Goal: Task Accomplishment & Management: Manage account settings

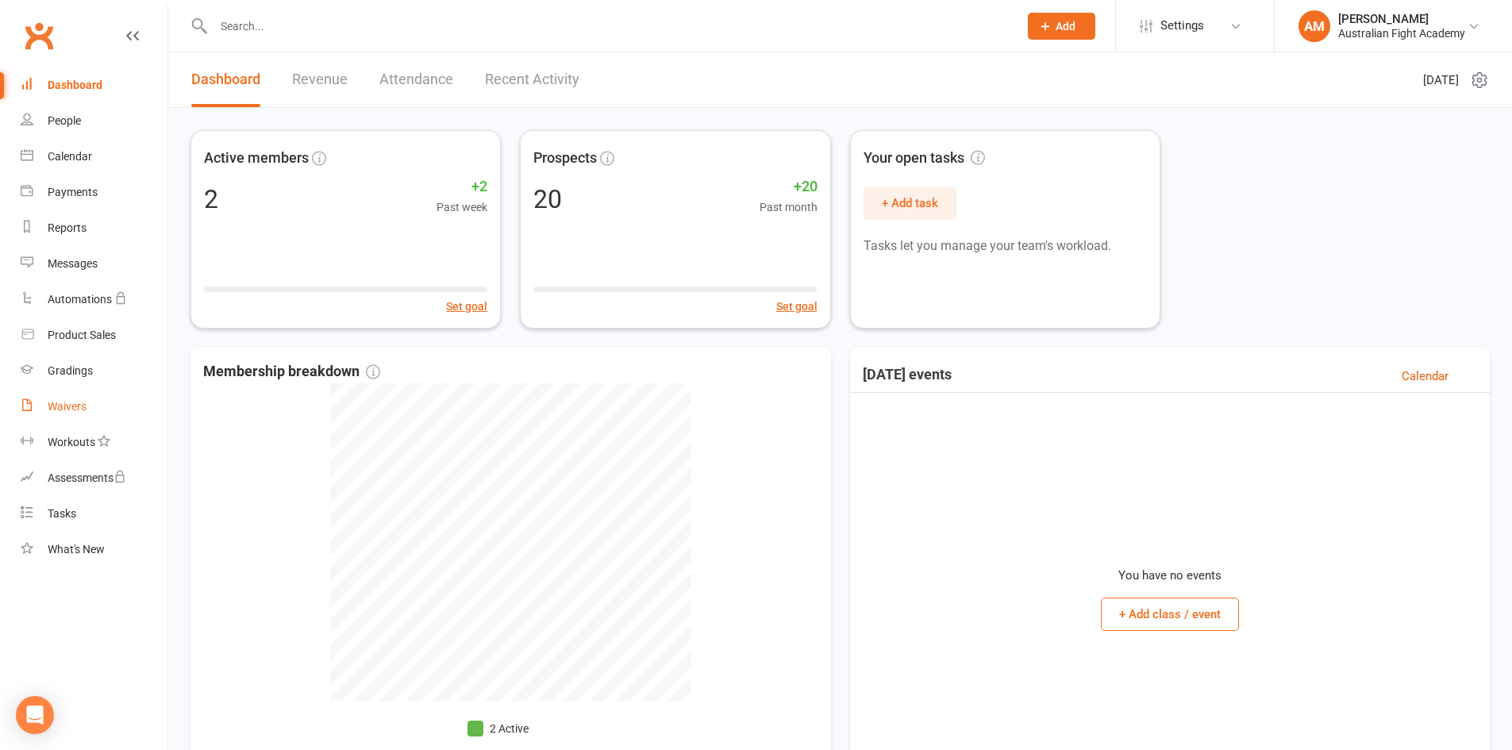
click at [75, 410] on div "Waivers" at bounding box center [67, 406] width 39 height 13
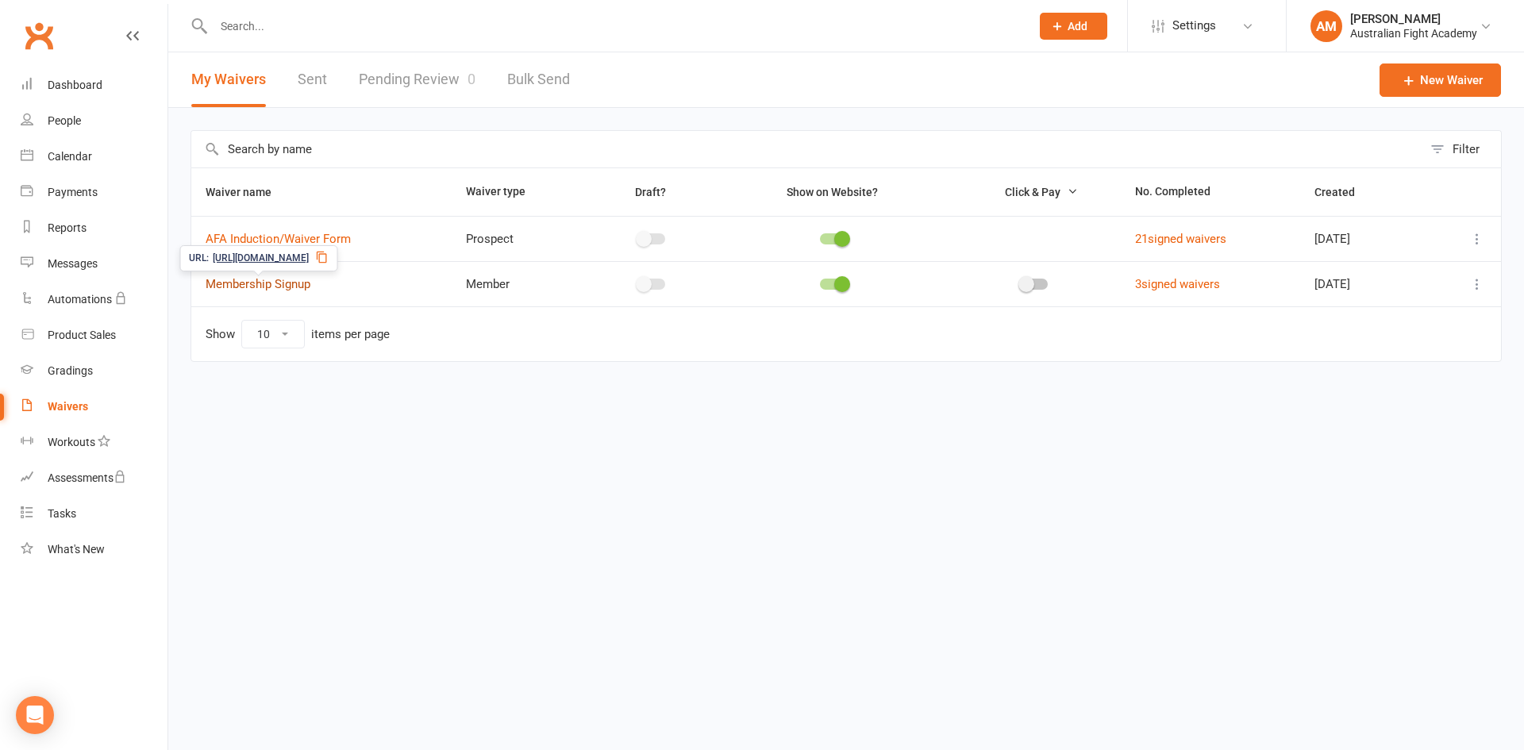
click at [289, 286] on link "Membership Signup" at bounding box center [258, 284] width 105 height 14
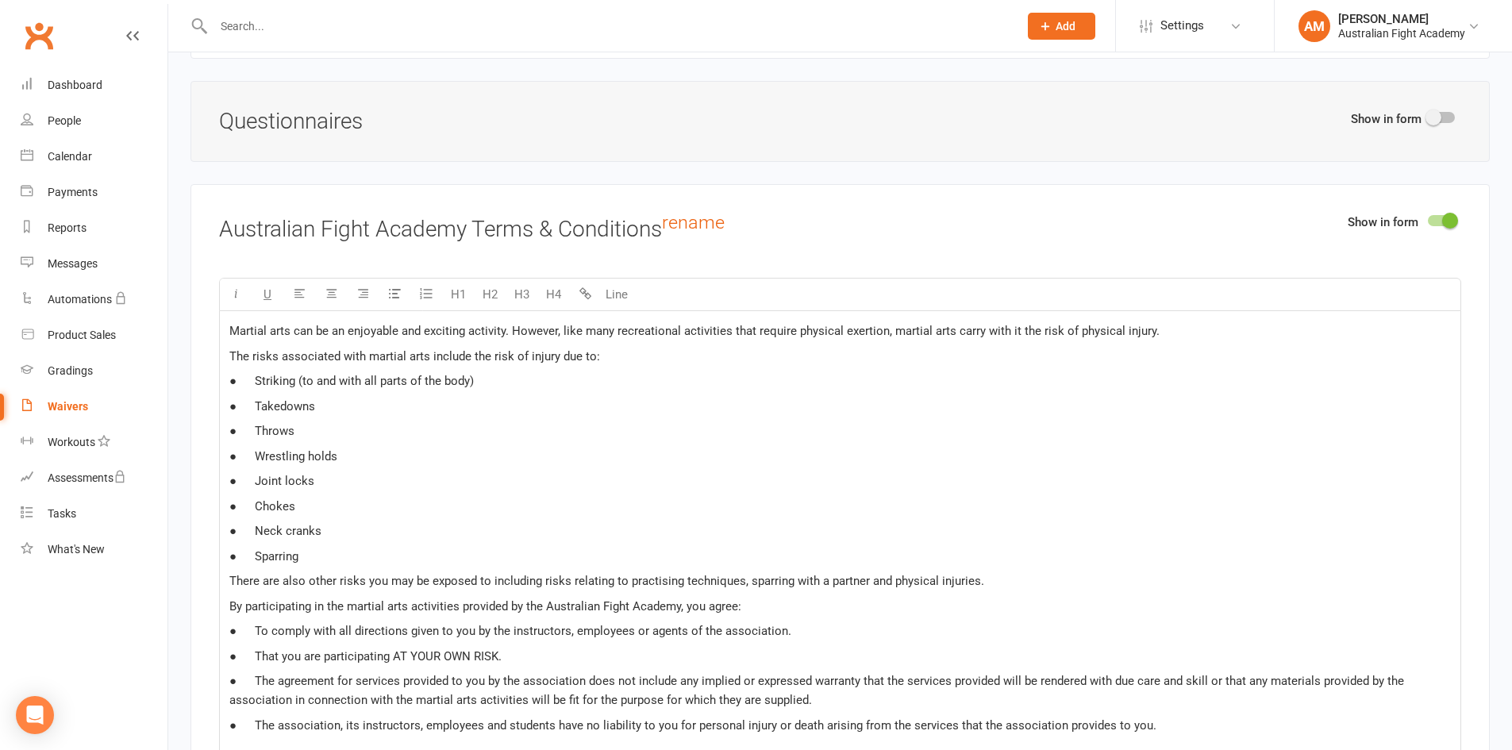
scroll to position [2064, 0]
click at [725, 113] on span at bounding box center [1434, 116] width 16 height 16
click at [725, 114] on input "checkbox" at bounding box center [1428, 114] width 0 height 0
select select "do_not_copy_answers"
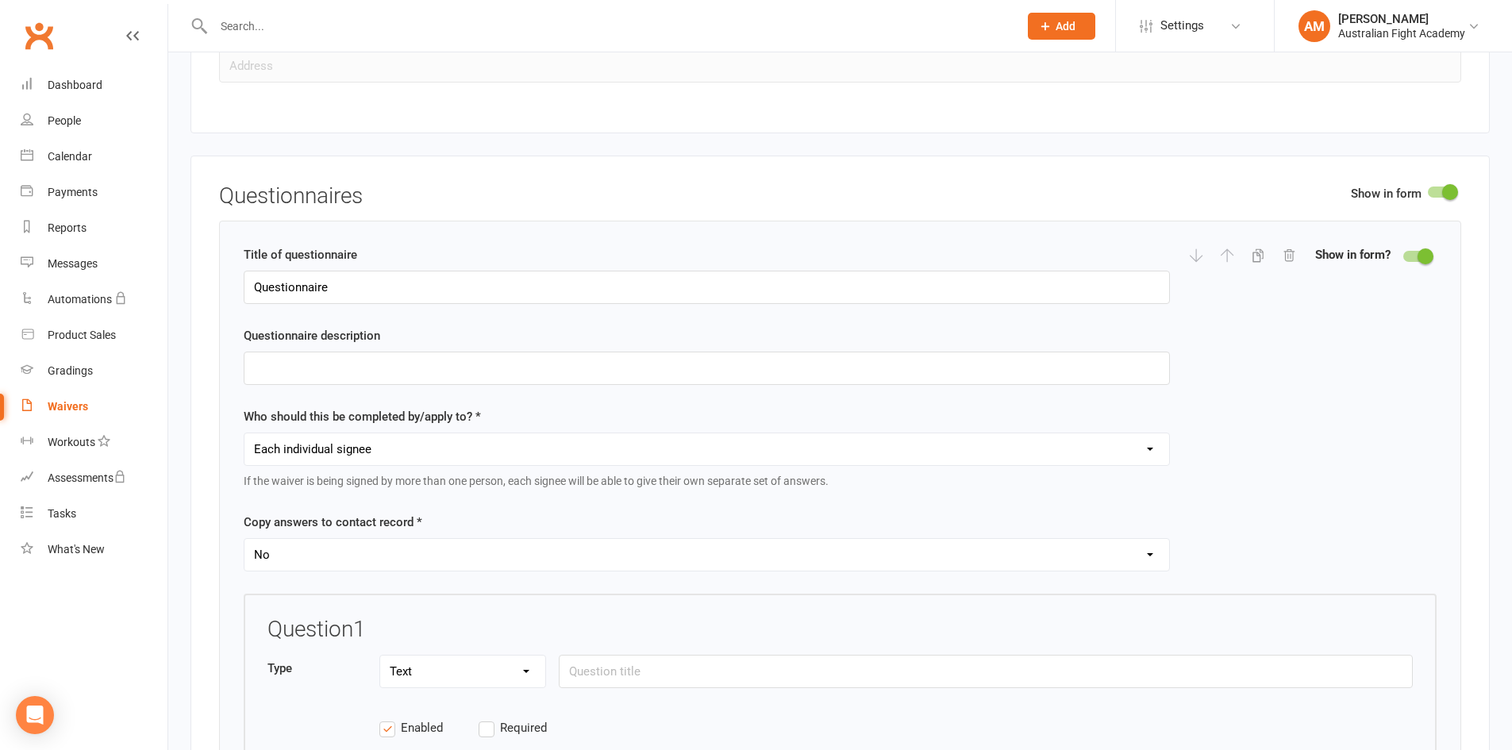
scroll to position [1985, 0]
drag, startPoint x: 374, startPoint y: 287, endPoint x: 226, endPoint y: 293, distance: 147.8
click at [226, 293] on div "Title of questionnaire Questionnaire Questionnaire description Who should this …" at bounding box center [840, 537] width 1242 height 626
type input "Emergency Contact Details"
click at [473, 449] on select "Each individual signee Primary signee only Dependent signees only Attending sig…" at bounding box center [707, 453] width 925 height 32
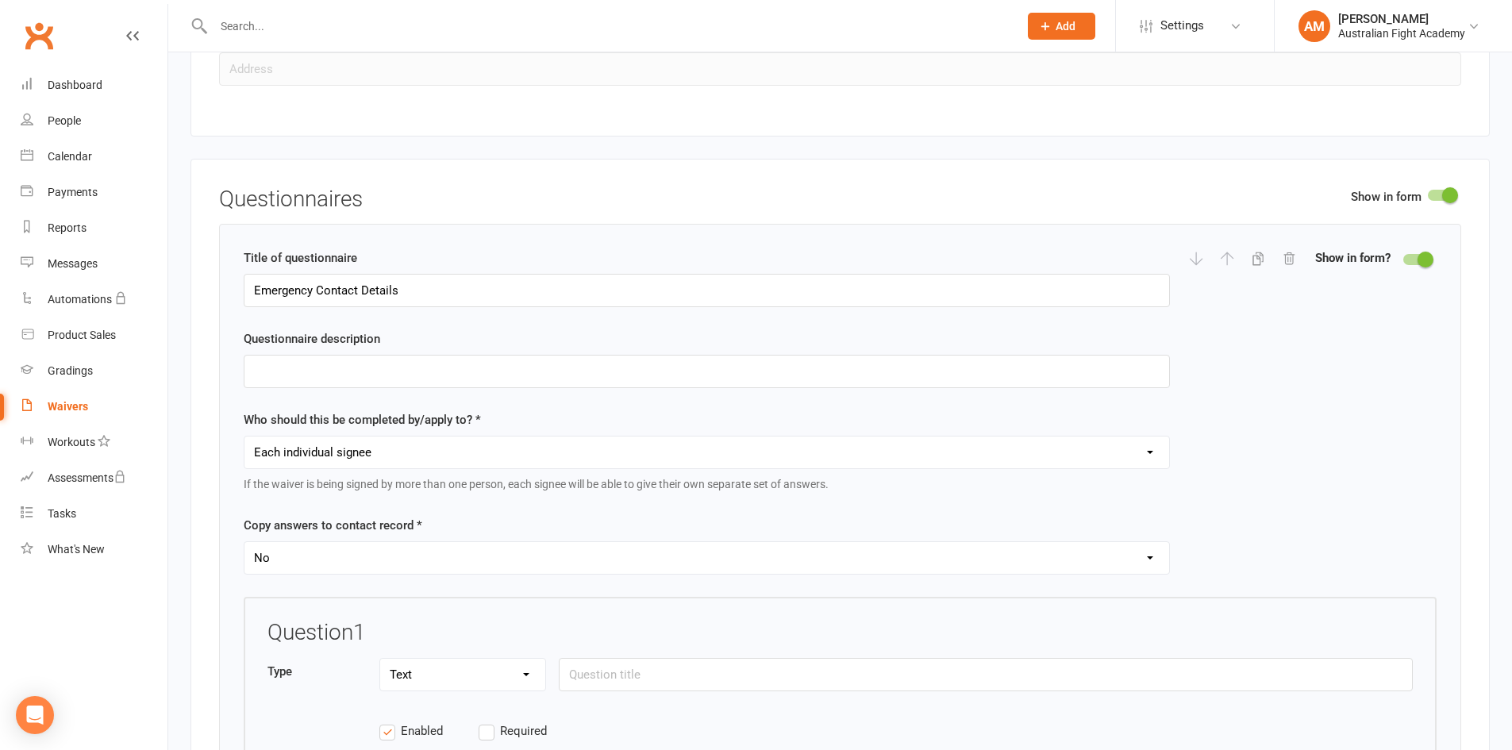
select select "applies_to_attending_signees"
click at [245, 437] on select "Each individual signee Primary signee only Dependent signees only Attending sig…" at bounding box center [707, 453] width 925 height 32
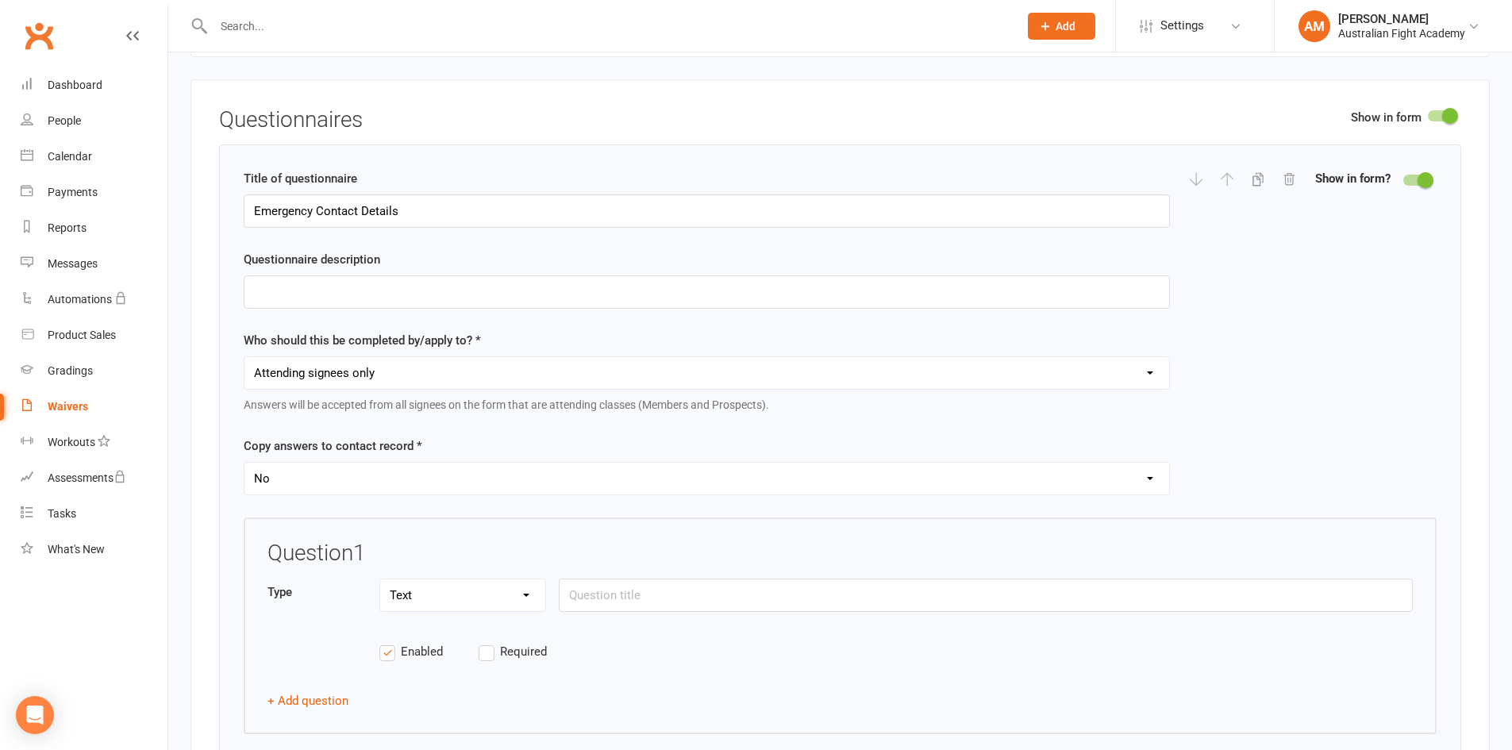
click at [497, 475] on select "Yes No" at bounding box center [707, 479] width 925 height 32
select select "copy_answers_for_all_signees"
click at [245, 463] on select "Yes No" at bounding box center [707, 479] width 925 height 32
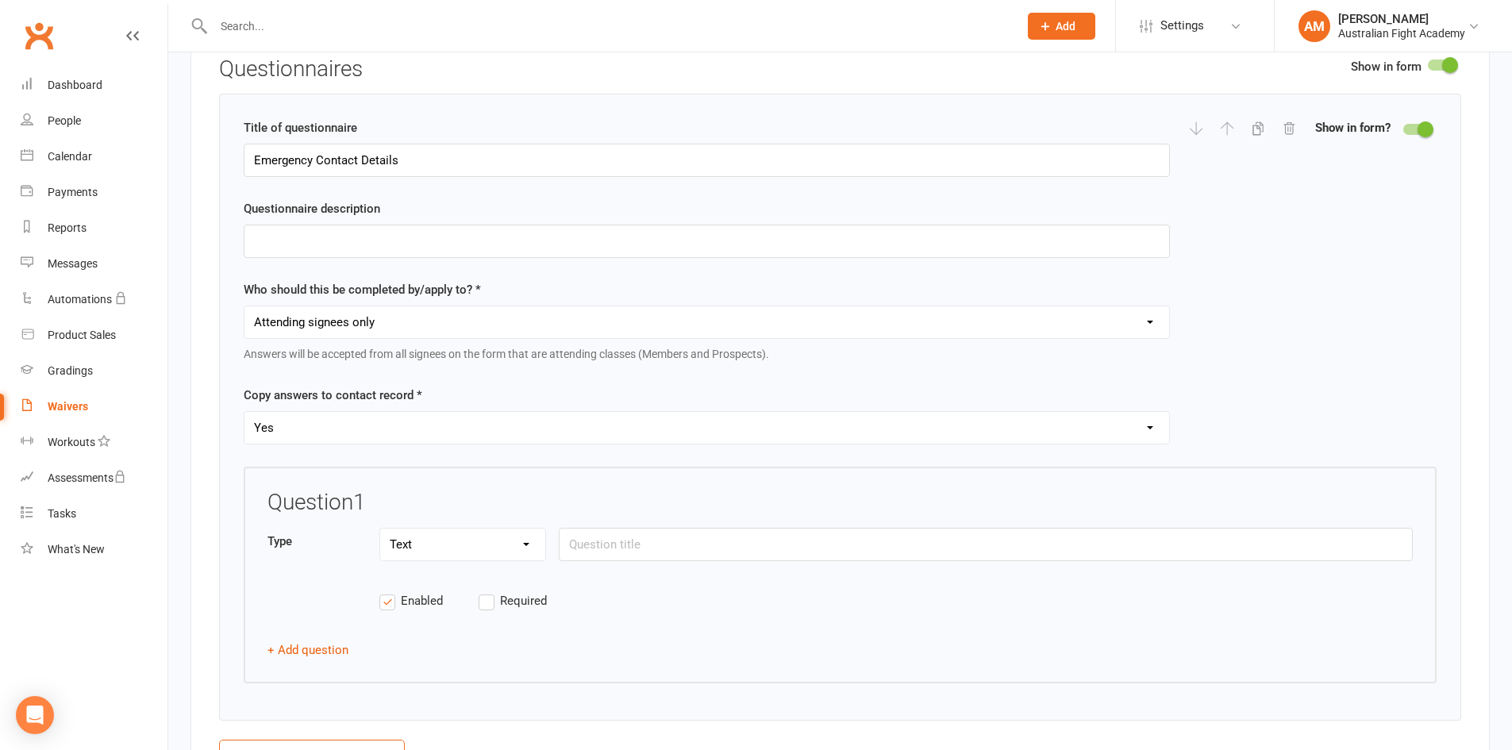
scroll to position [2143, 0]
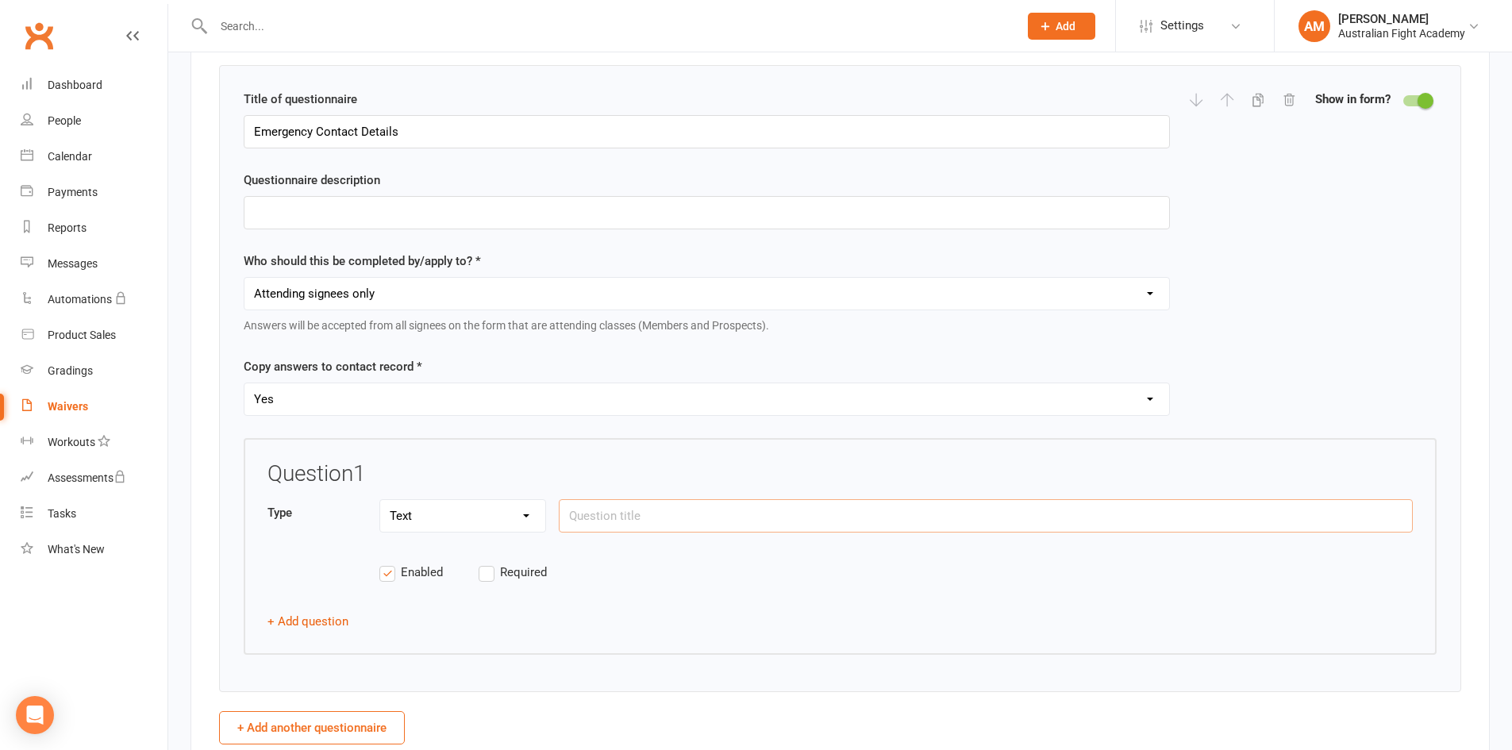
click at [618, 515] on input "text" at bounding box center [986, 515] width 854 height 33
type input "Emergency Contact Name"
click at [497, 572] on label "Required" at bounding box center [528, 572] width 99 height 19
click at [497, 563] on input "Required" at bounding box center [528, 563] width 99 height 0
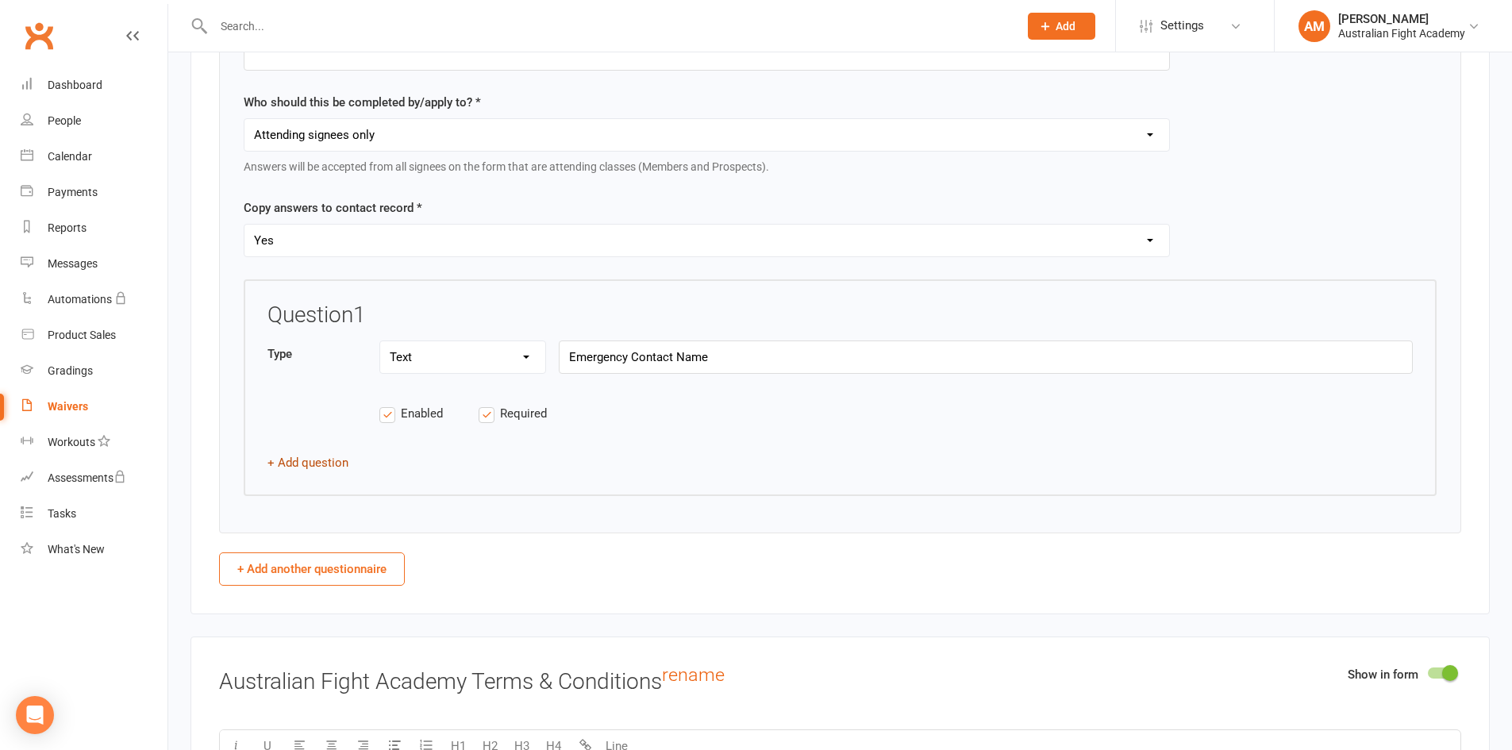
click at [287, 456] on button "+ Add question" at bounding box center [308, 462] width 81 height 19
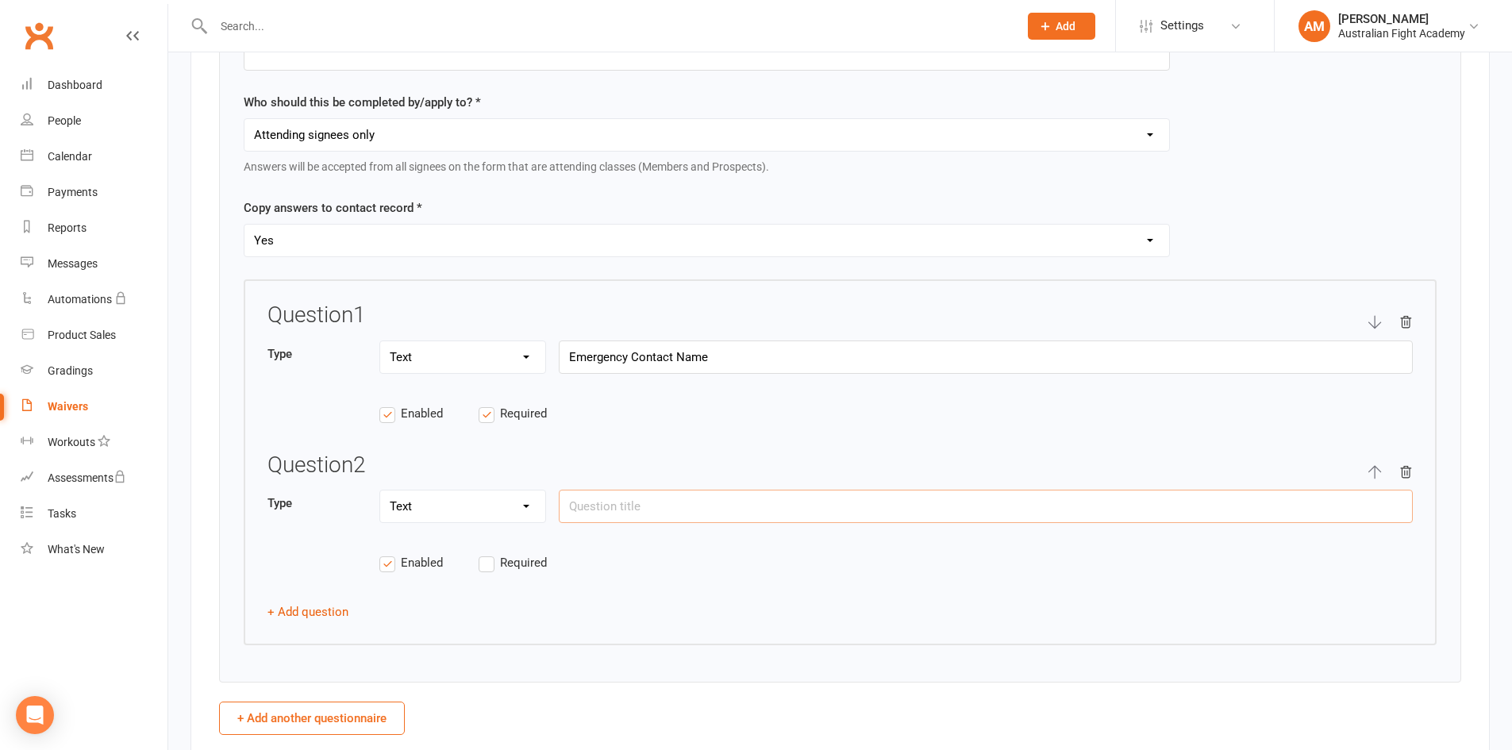
click at [592, 503] on input "text" at bounding box center [986, 506] width 854 height 33
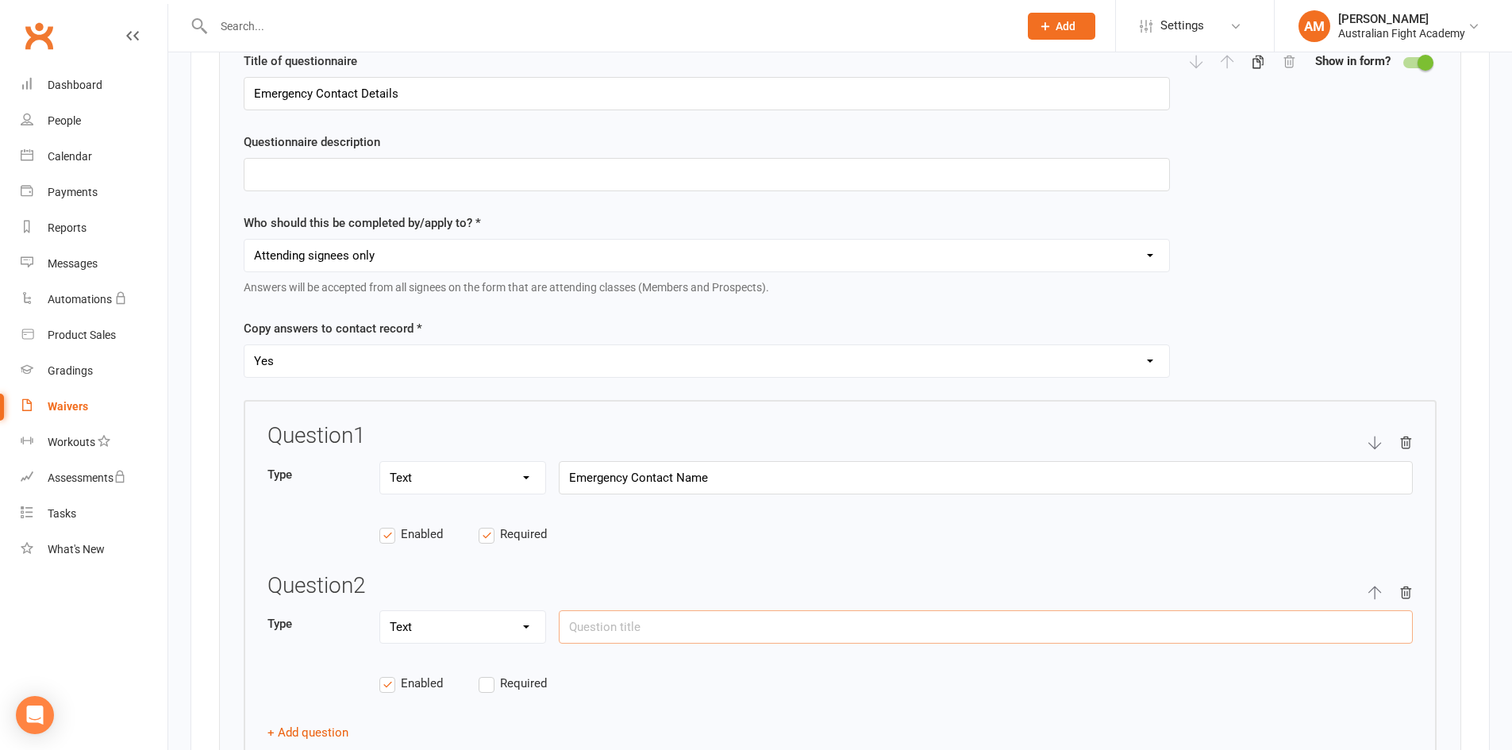
scroll to position [2223, 0]
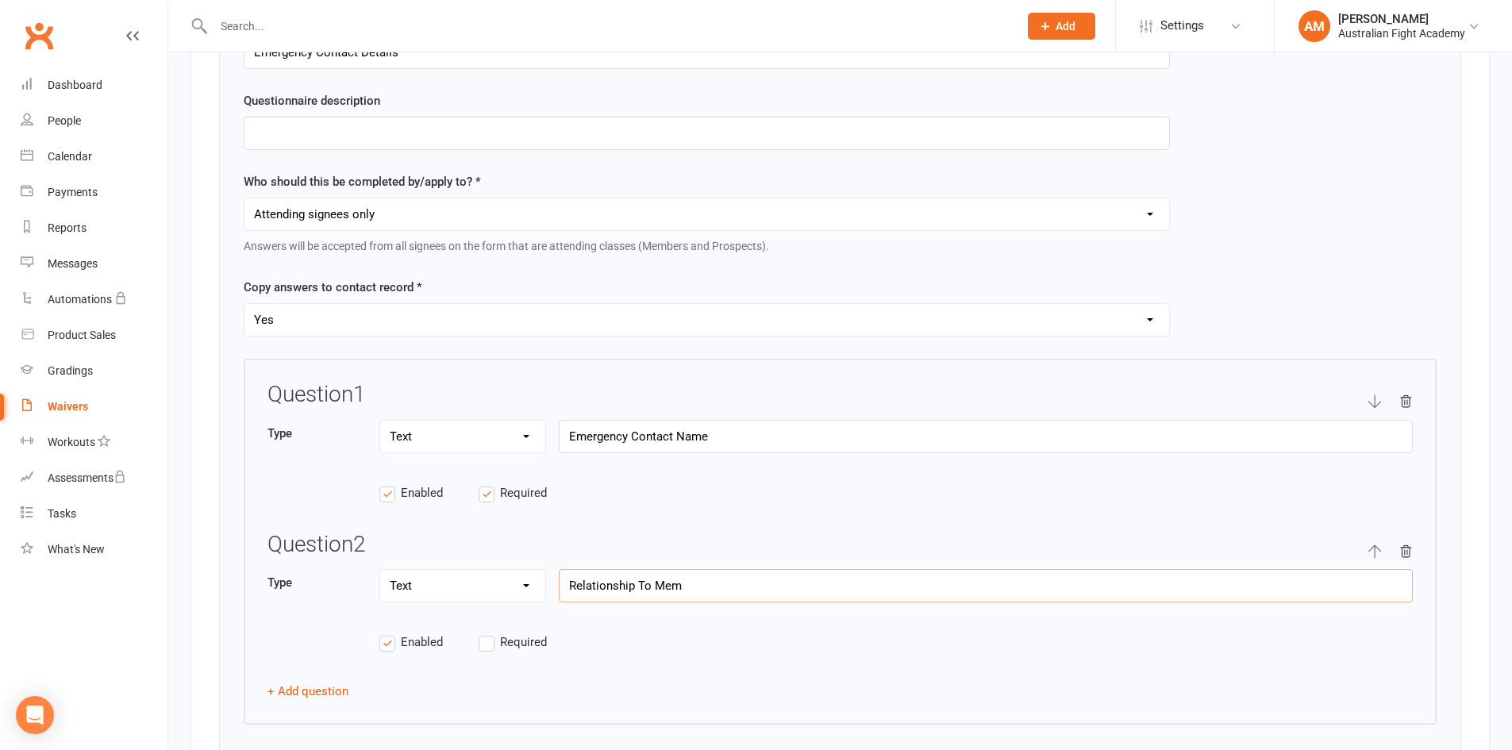
click at [725, 586] on input "Relationship To Mem" at bounding box center [986, 585] width 854 height 33
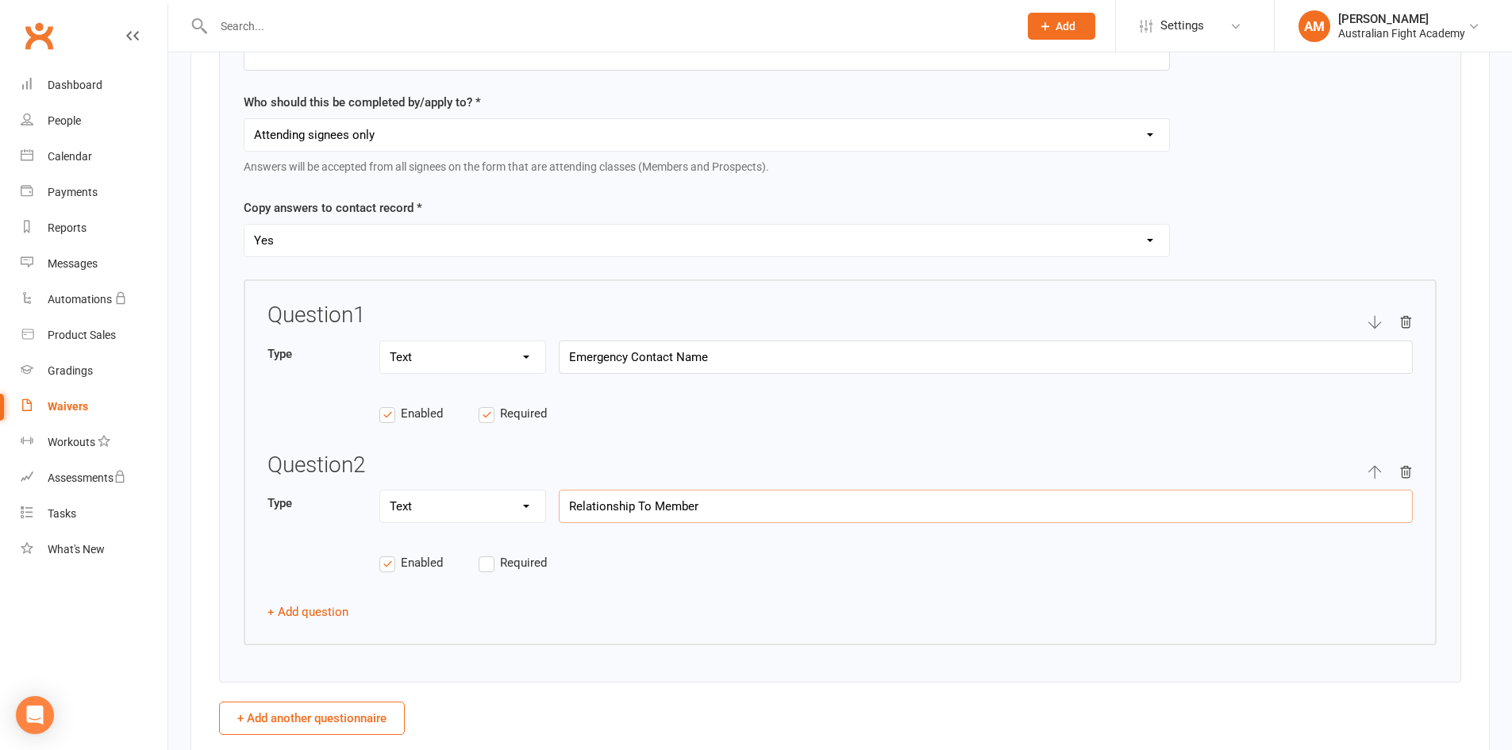
type input "Relationship To Member"
click at [491, 562] on label "Required" at bounding box center [528, 562] width 99 height 19
click at [491, 553] on input "Required" at bounding box center [528, 553] width 99 height 0
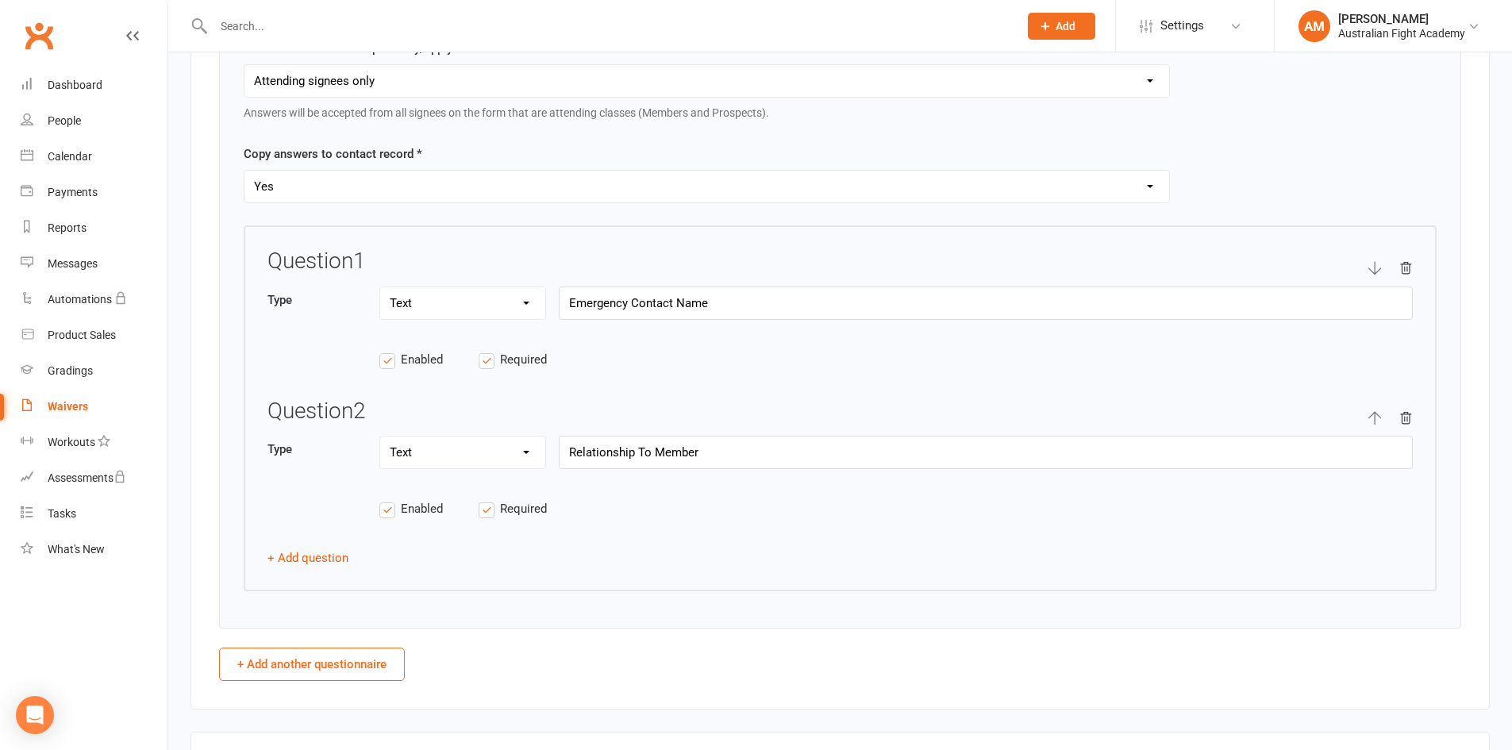
scroll to position [2382, 0]
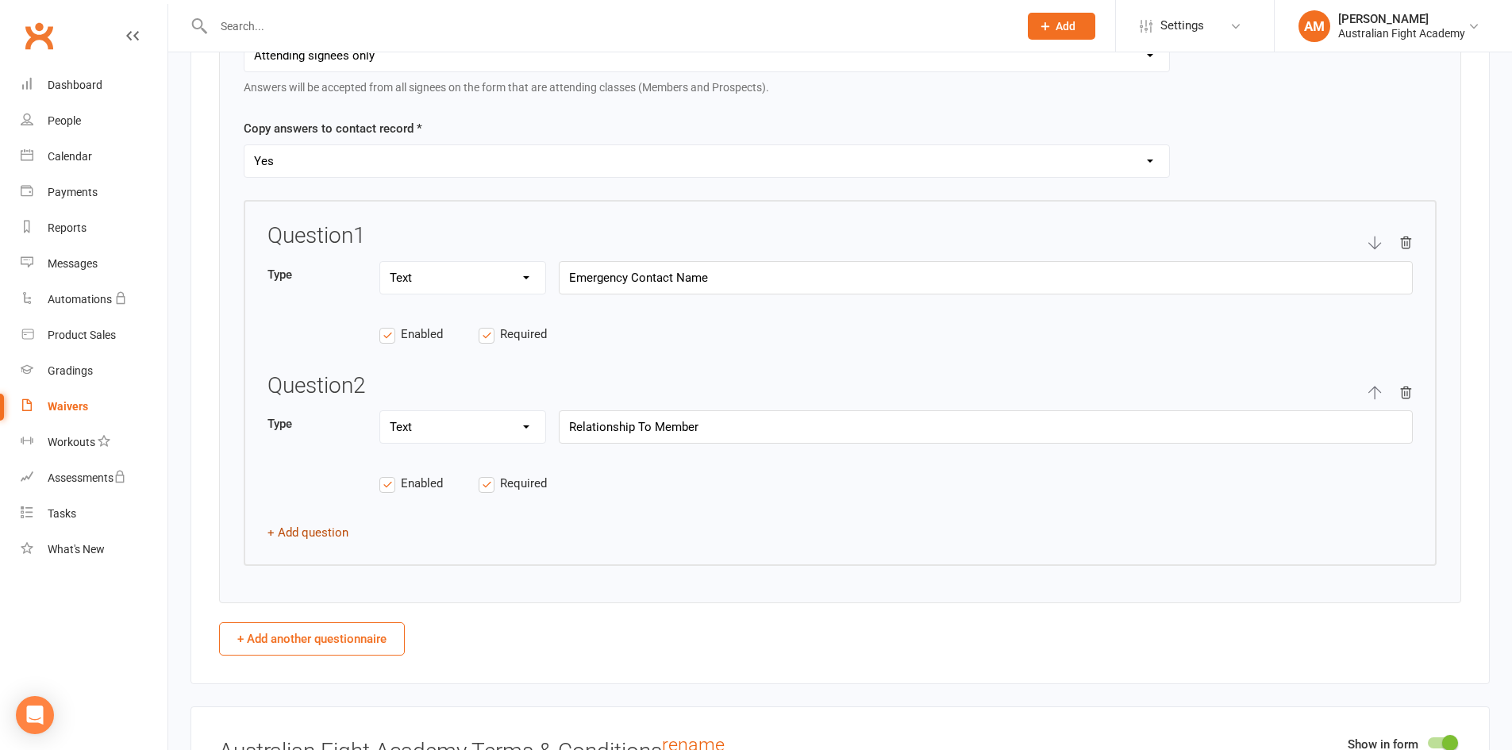
click at [329, 533] on button "+ Add question" at bounding box center [308, 532] width 81 height 19
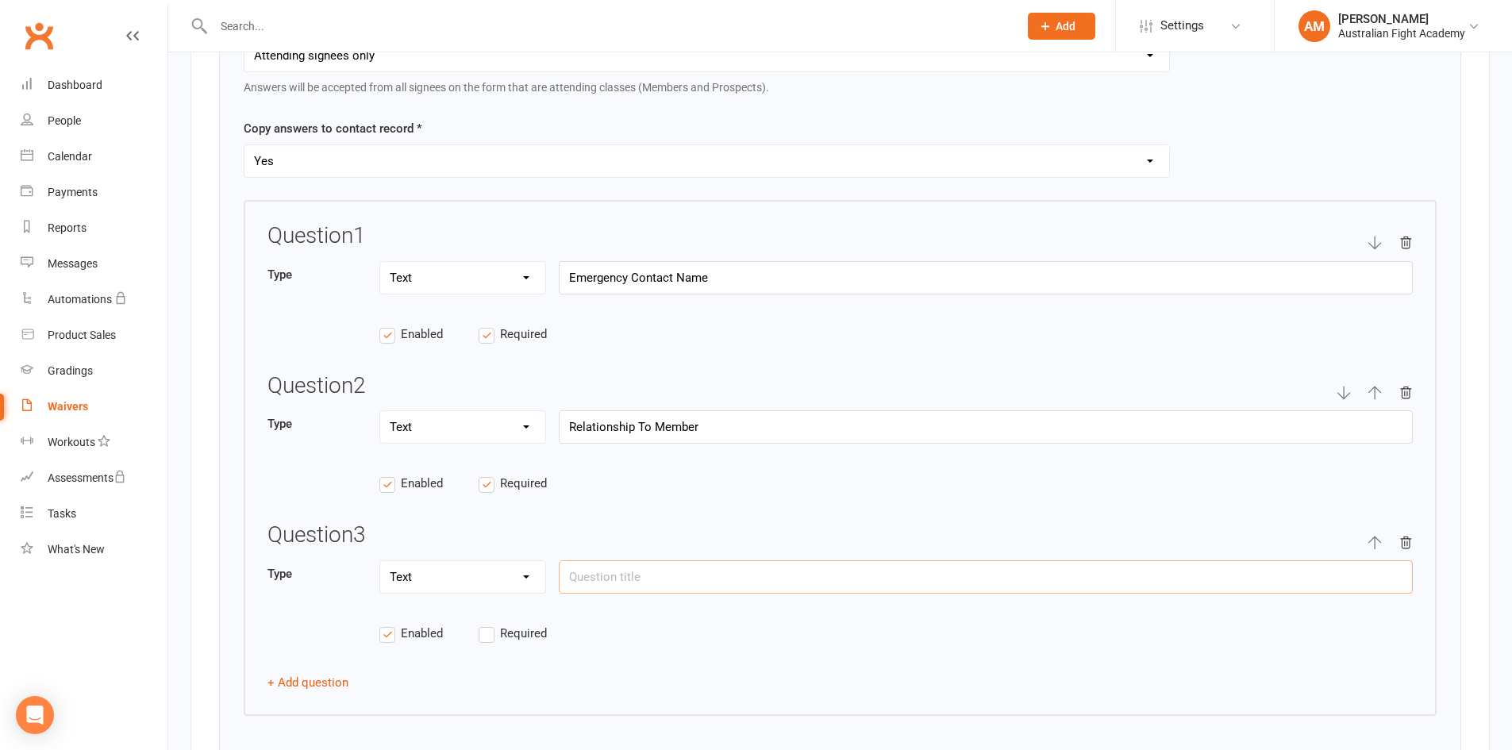
click at [614, 581] on input "text" at bounding box center [986, 576] width 854 height 33
click at [489, 633] on label "Required" at bounding box center [528, 633] width 99 height 19
click at [489, 624] on input "Required" at bounding box center [528, 624] width 99 height 0
click at [619, 570] on input "text" at bounding box center [986, 576] width 854 height 33
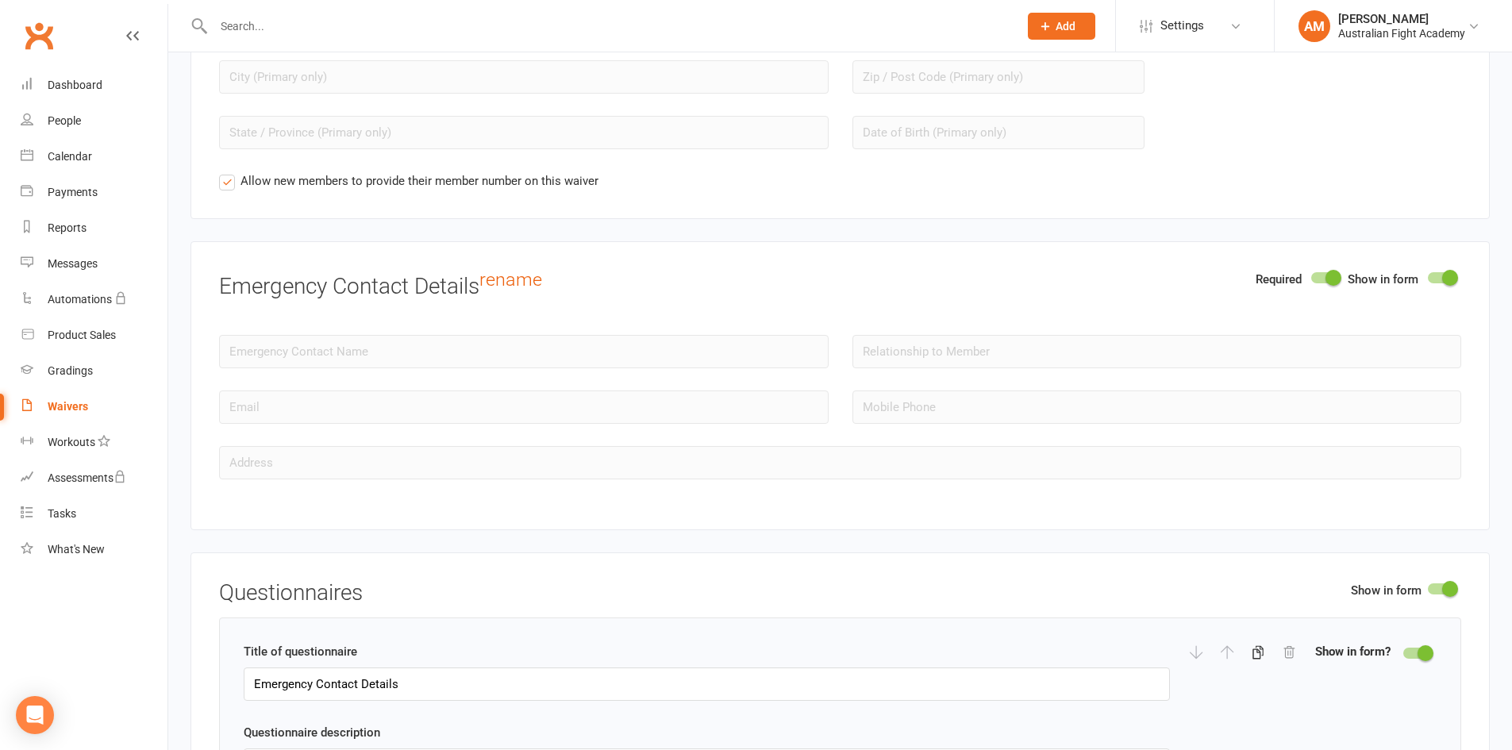
scroll to position [1500, 0]
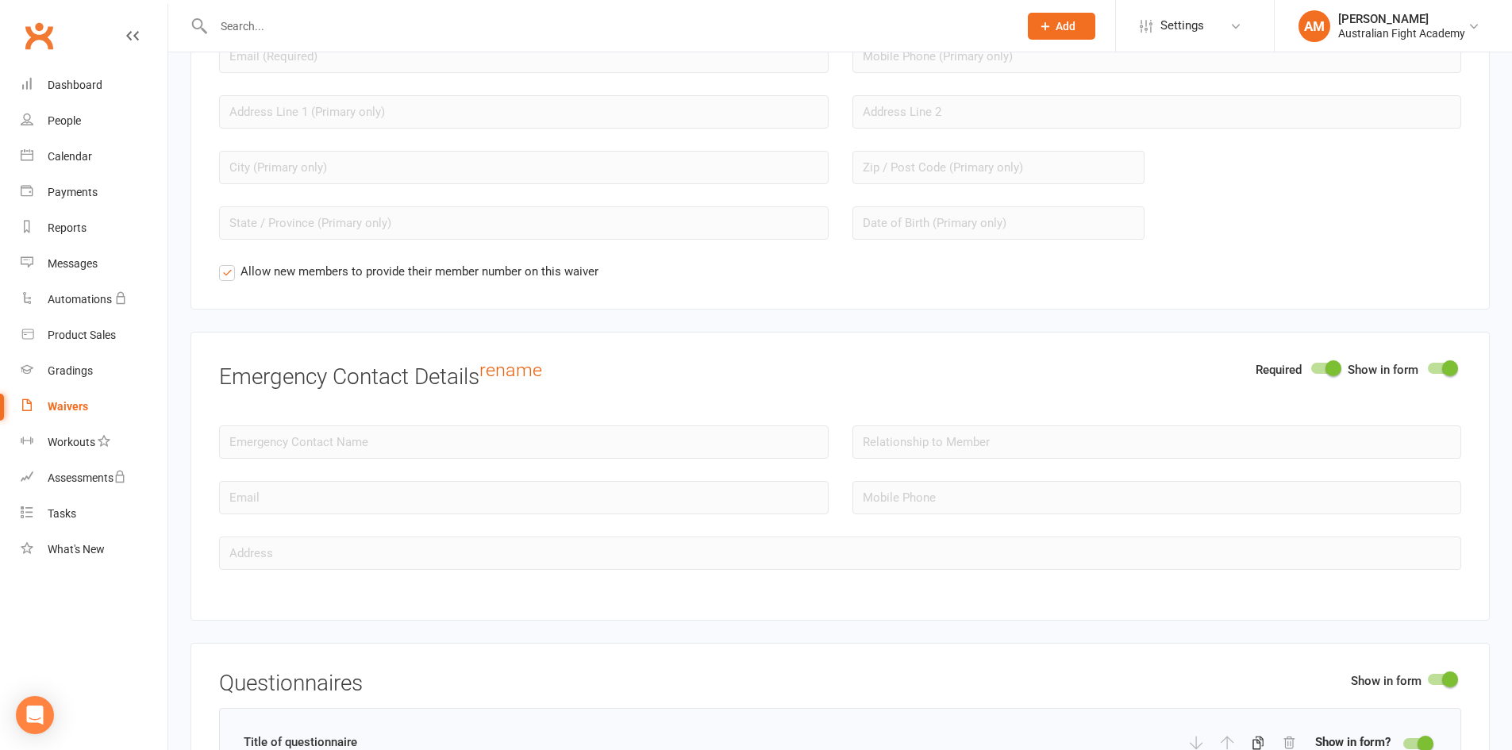
type input "Mobile Phone"
click at [725, 362] on span at bounding box center [1334, 368] width 16 height 16
click at [725, 366] on input "checkbox" at bounding box center [1311, 366] width 0 height 0
click at [725, 367] on span at bounding box center [1450, 368] width 16 height 16
click at [725, 366] on input "checkbox" at bounding box center [1428, 366] width 0 height 0
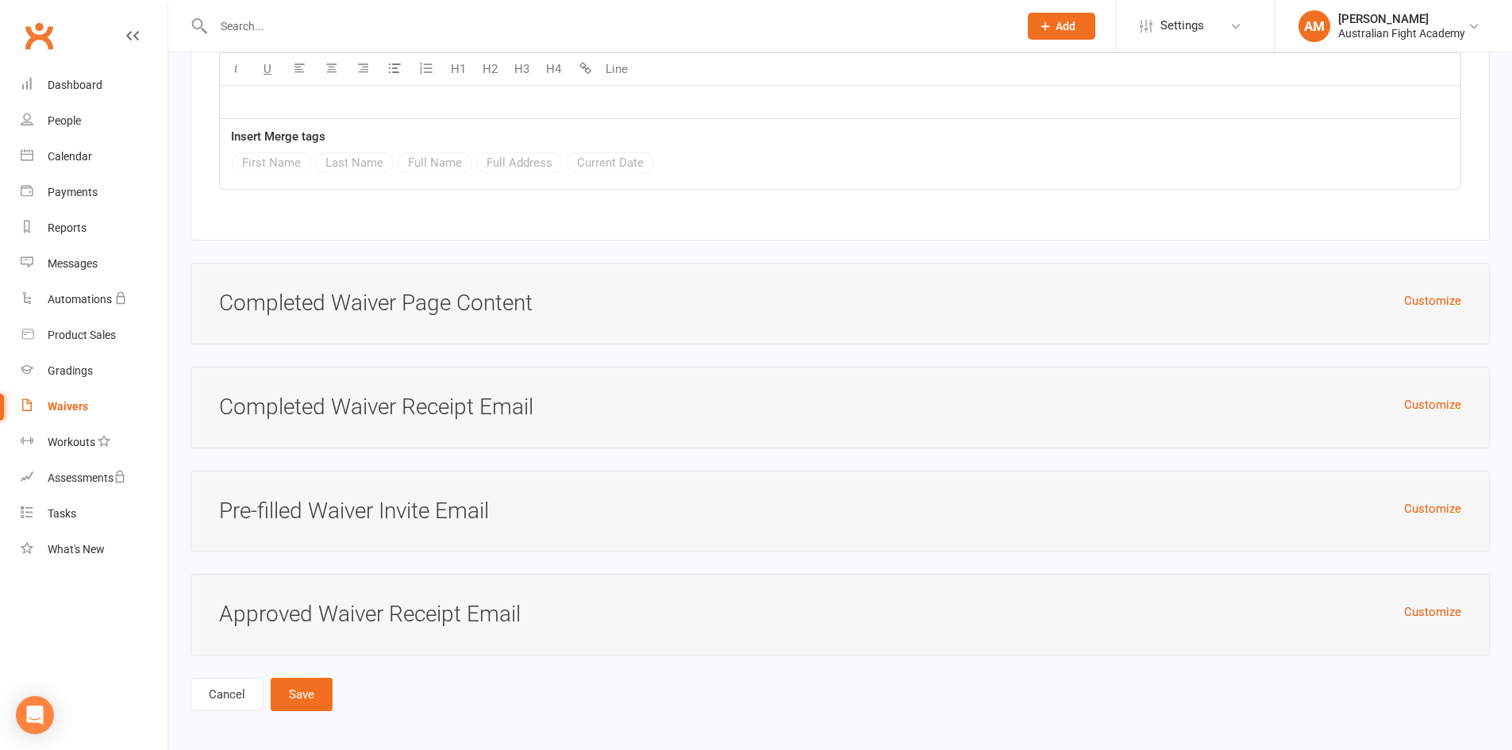
scroll to position [7001, 0]
click at [311, 683] on button "Save" at bounding box center [302, 693] width 62 height 33
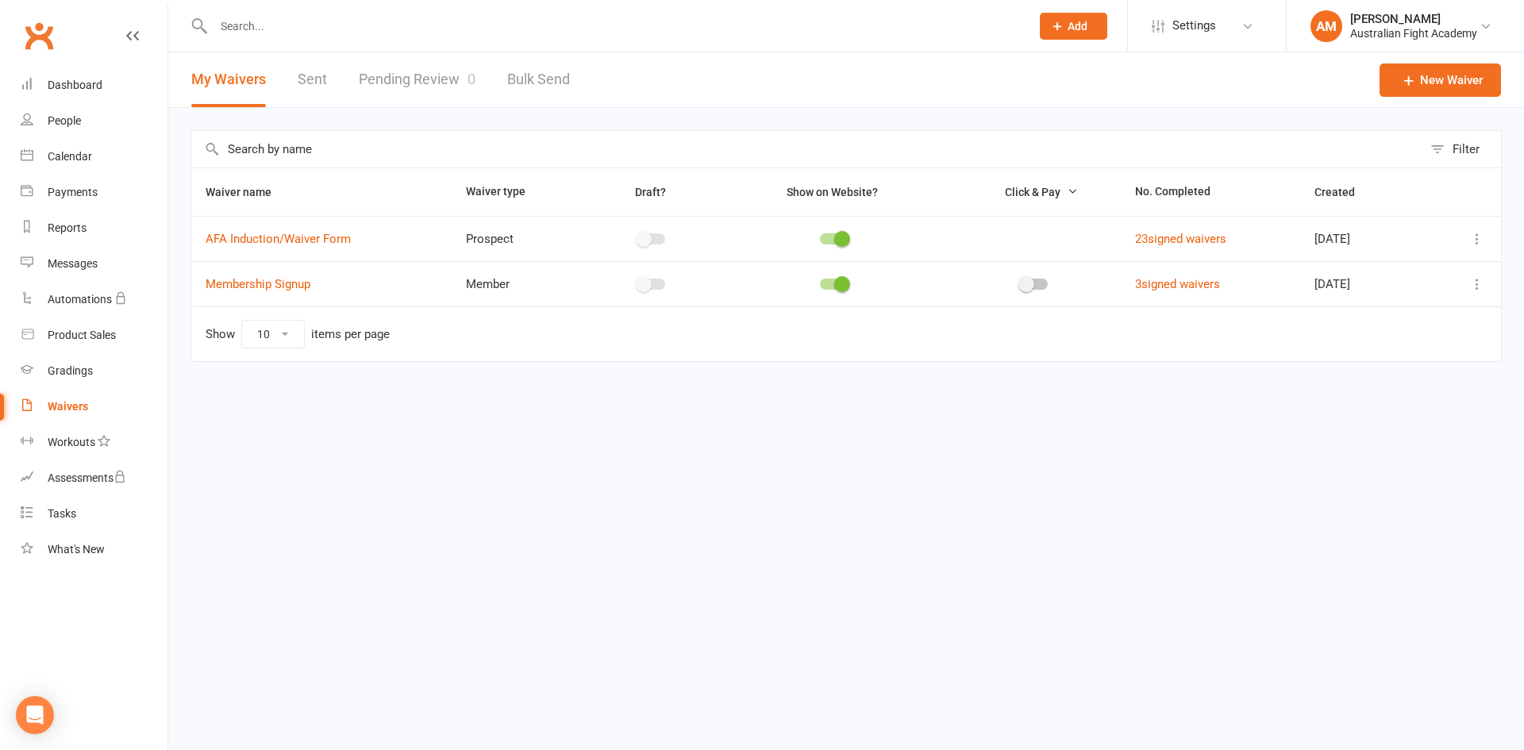
click at [51, 401] on div "Waivers" at bounding box center [68, 406] width 40 height 13
click at [263, 288] on link "Membership Signup" at bounding box center [258, 284] width 105 height 14
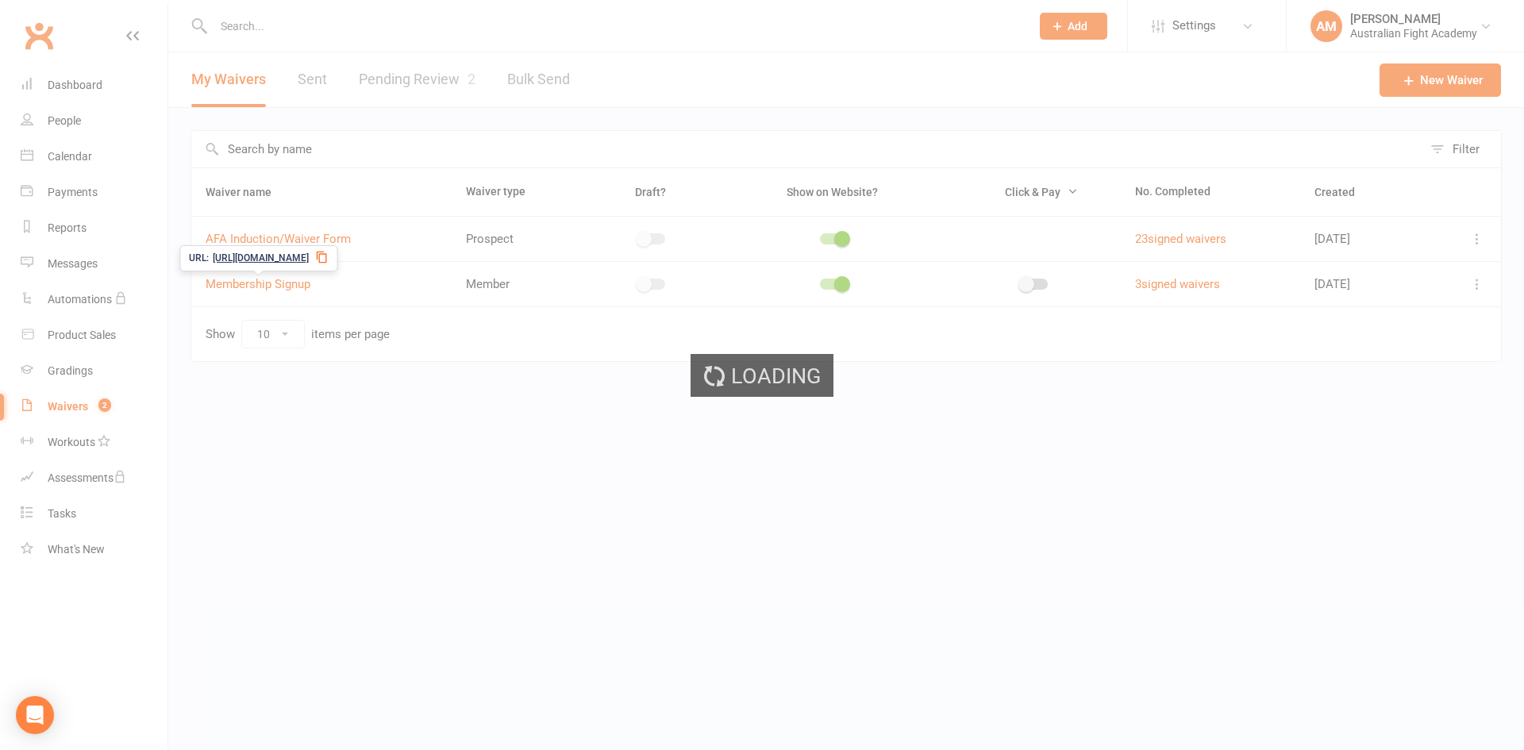
select select "applies_to_attending_signees"
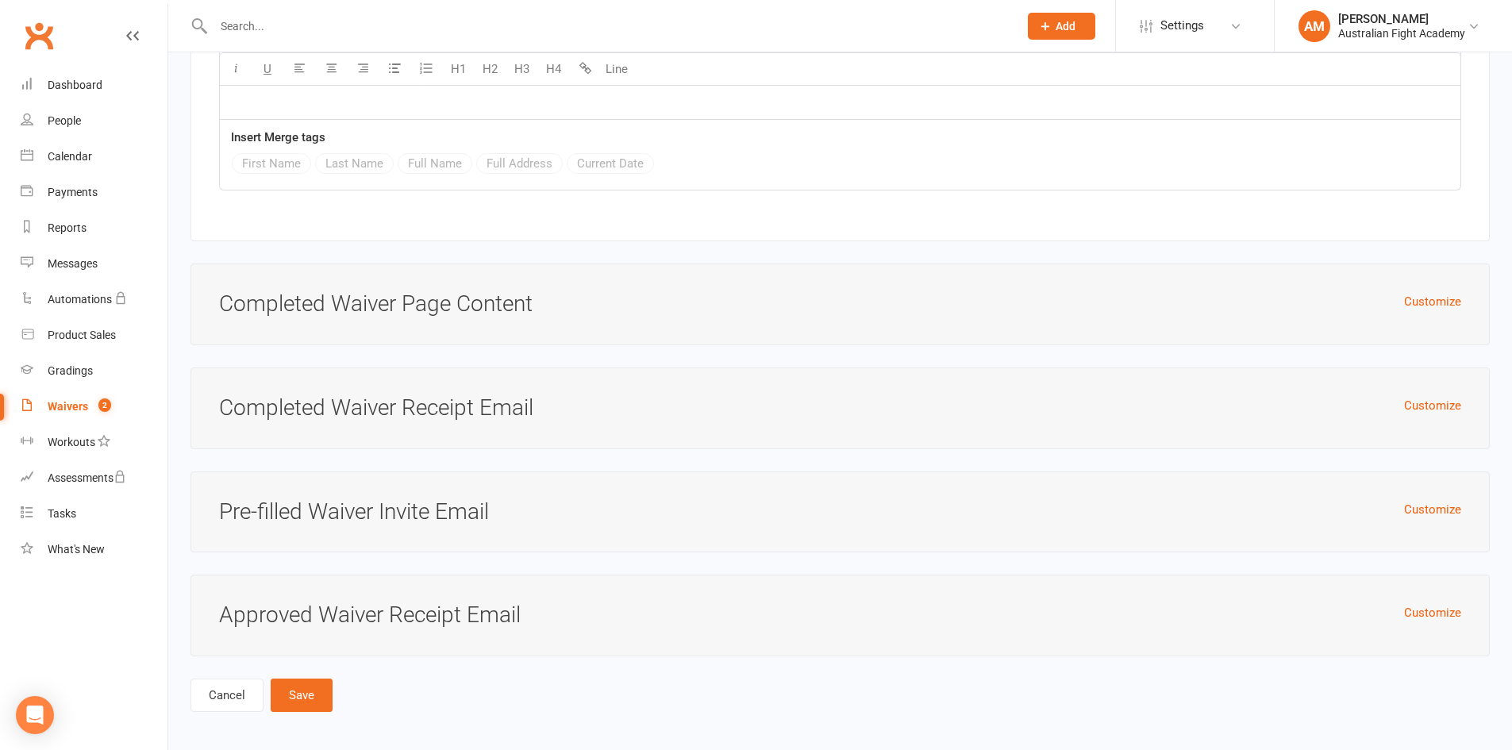
scroll to position [7001, 0]
click at [302, 685] on button "Save" at bounding box center [302, 693] width 62 height 33
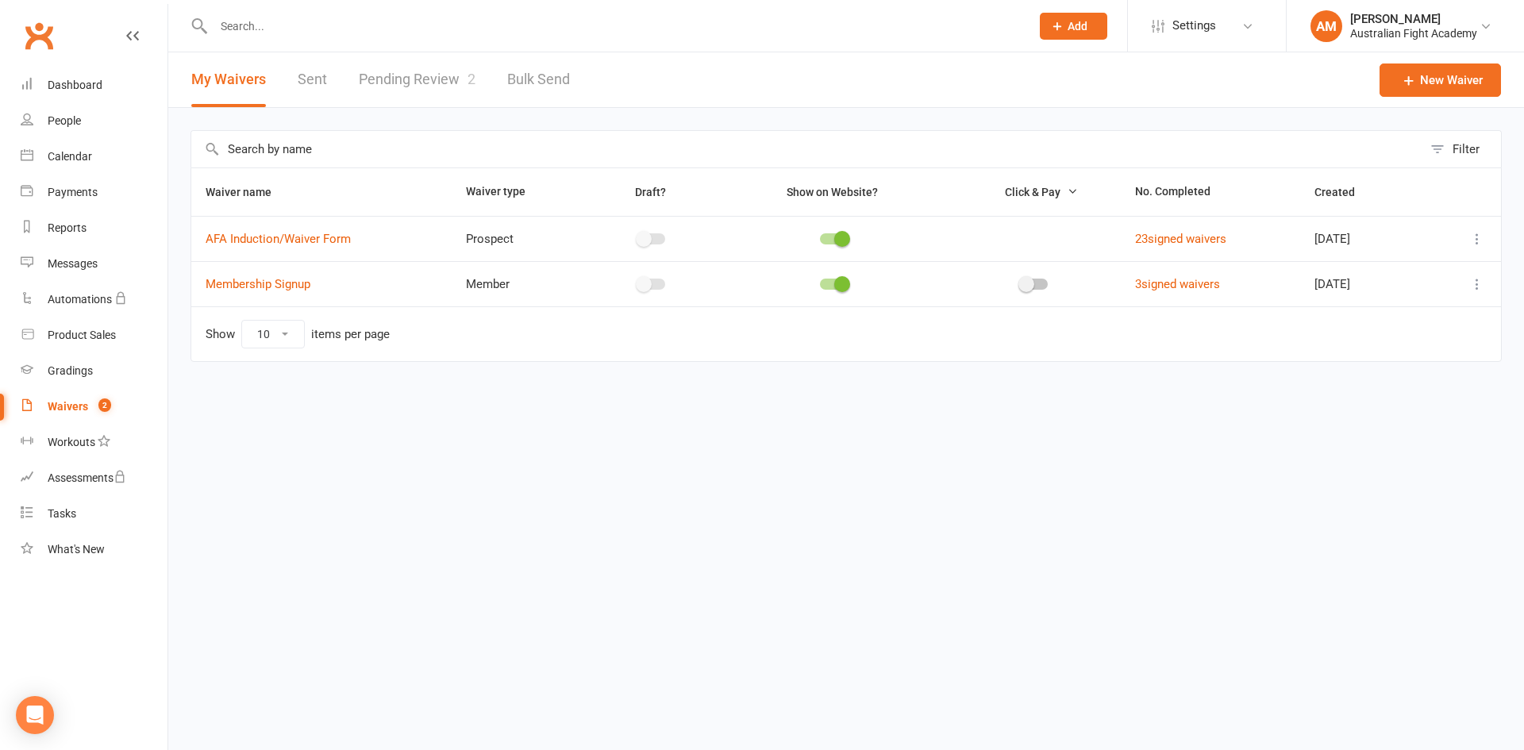
click at [432, 75] on link "Pending Review 2" at bounding box center [417, 79] width 117 height 55
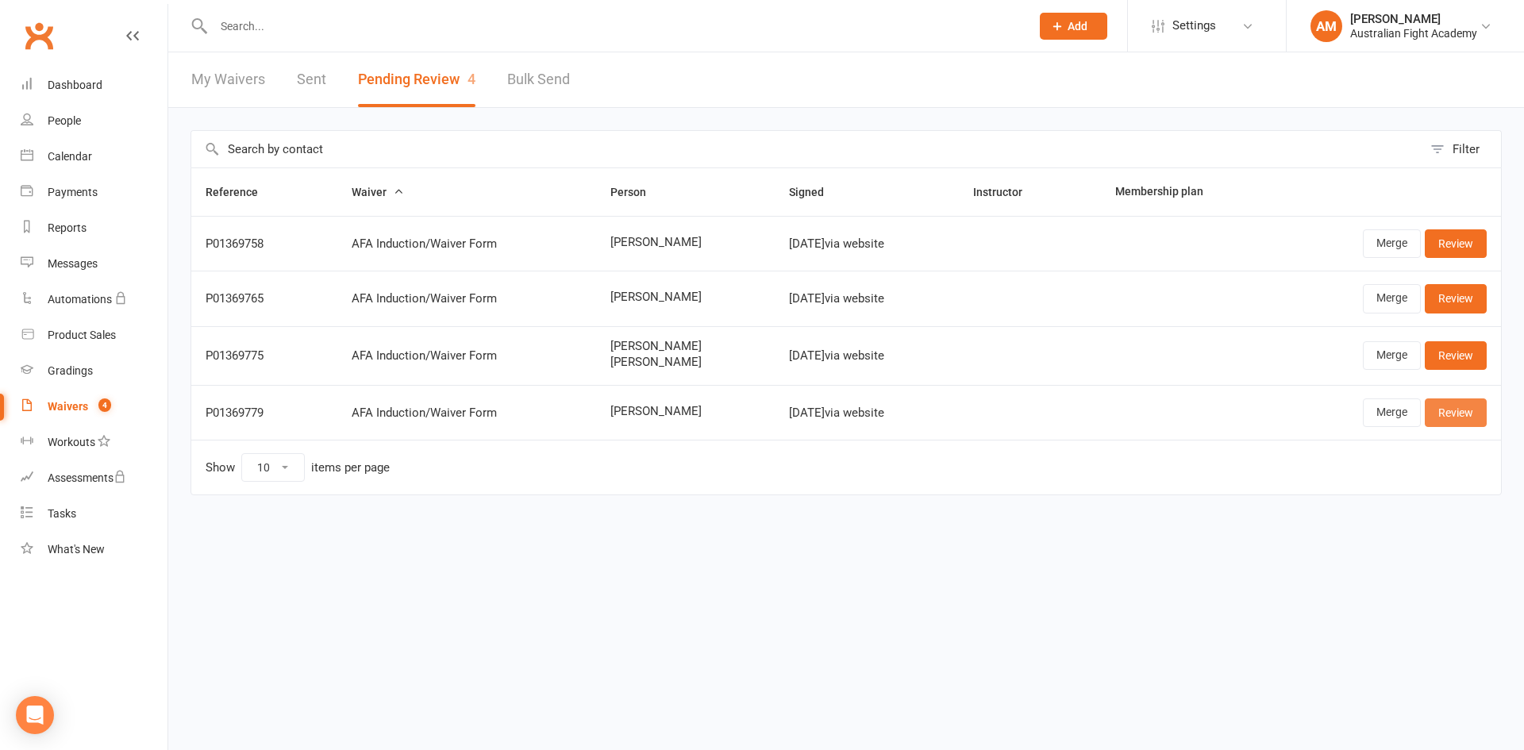
drag, startPoint x: 1458, startPoint y: 412, endPoint x: 1450, endPoint y: 405, distance: 10.7
click at [1458, 411] on link "Review" at bounding box center [1456, 413] width 62 height 29
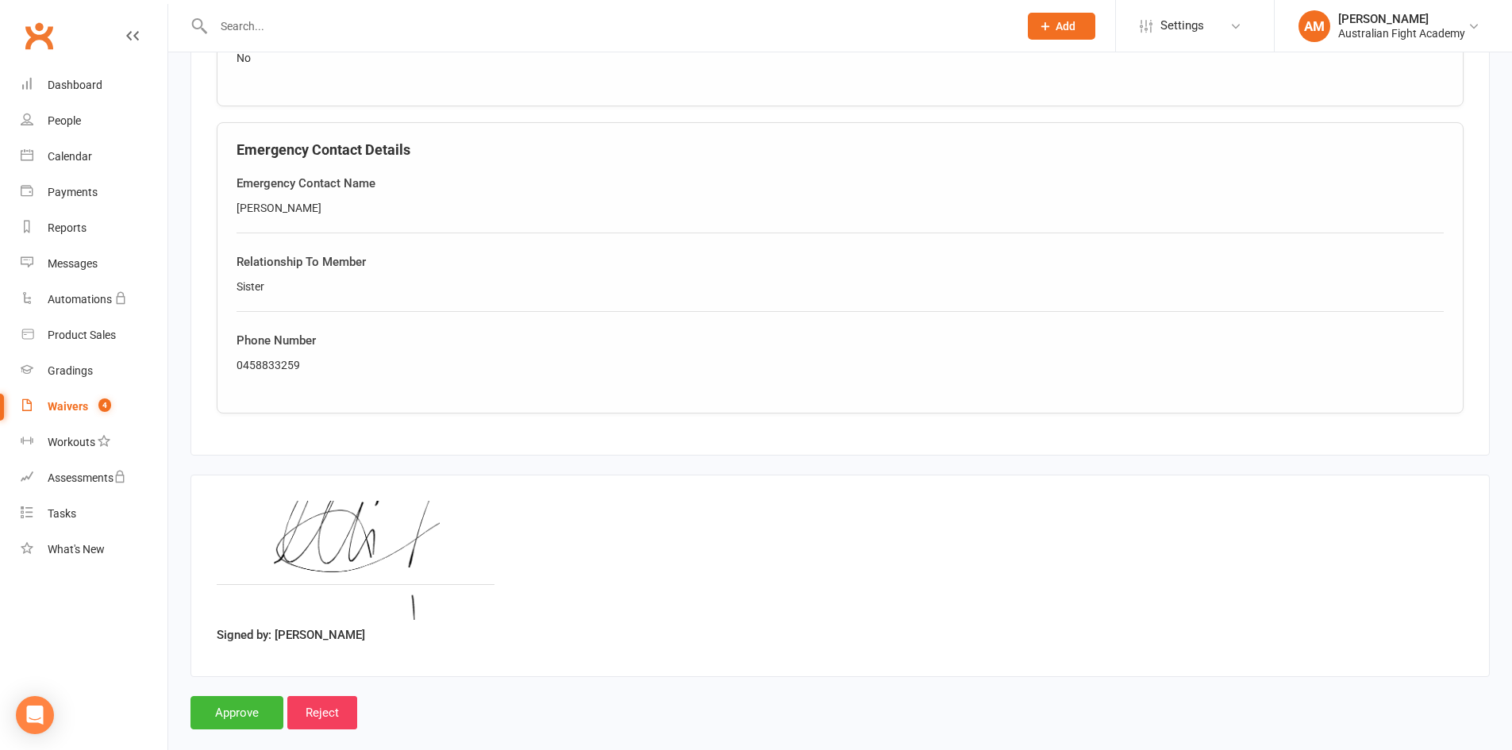
scroll to position [952, 0]
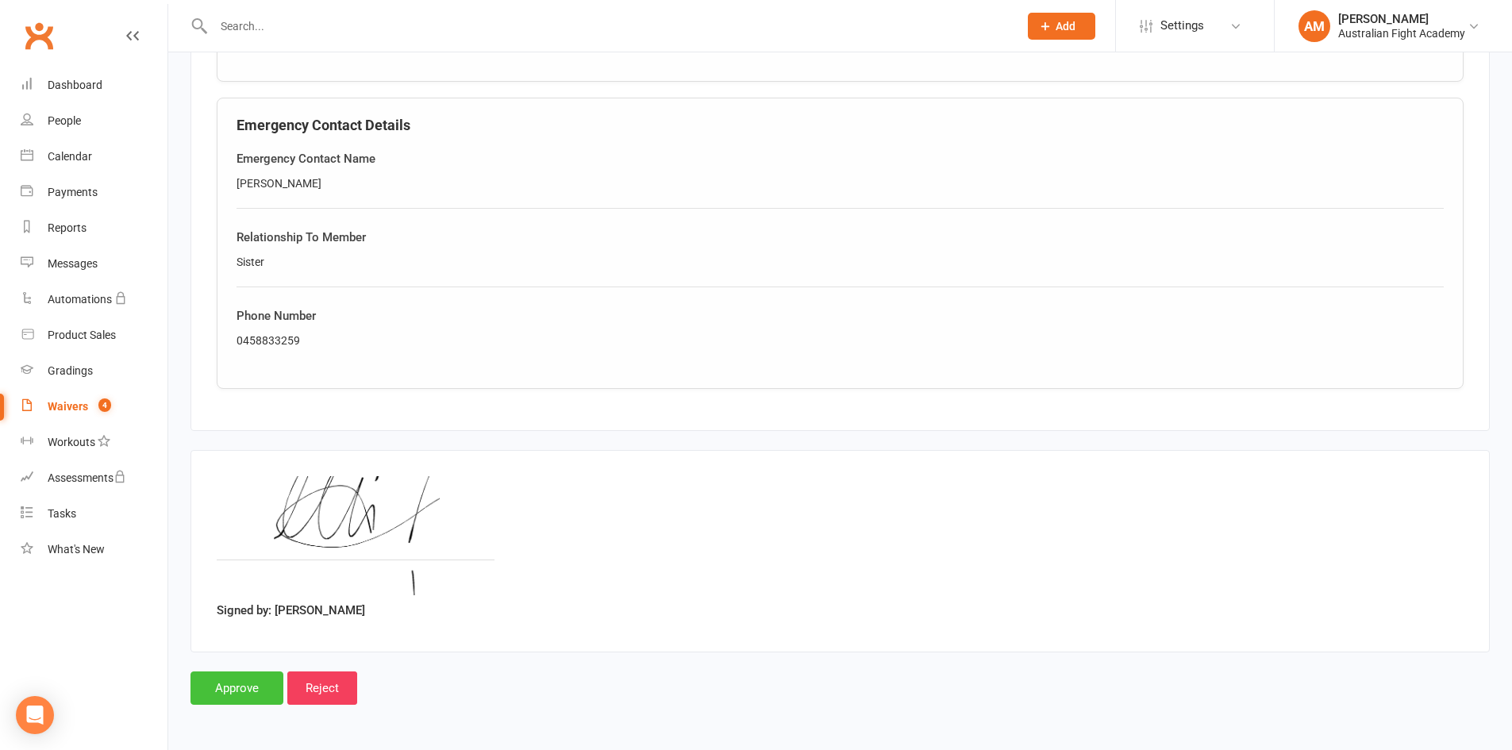
click at [229, 685] on input "Approve" at bounding box center [237, 688] width 93 height 33
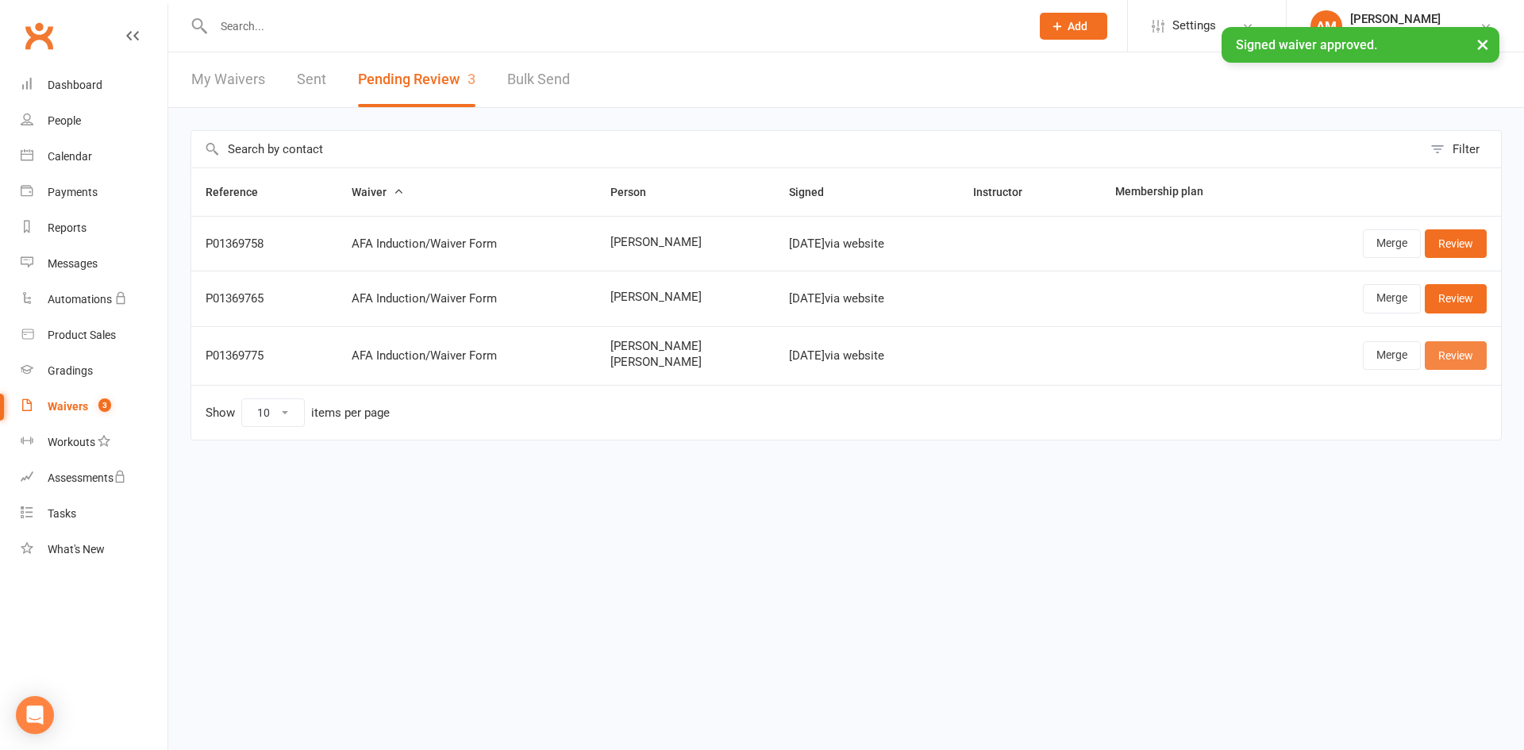
click at [1453, 357] on link "Review" at bounding box center [1456, 355] width 62 height 29
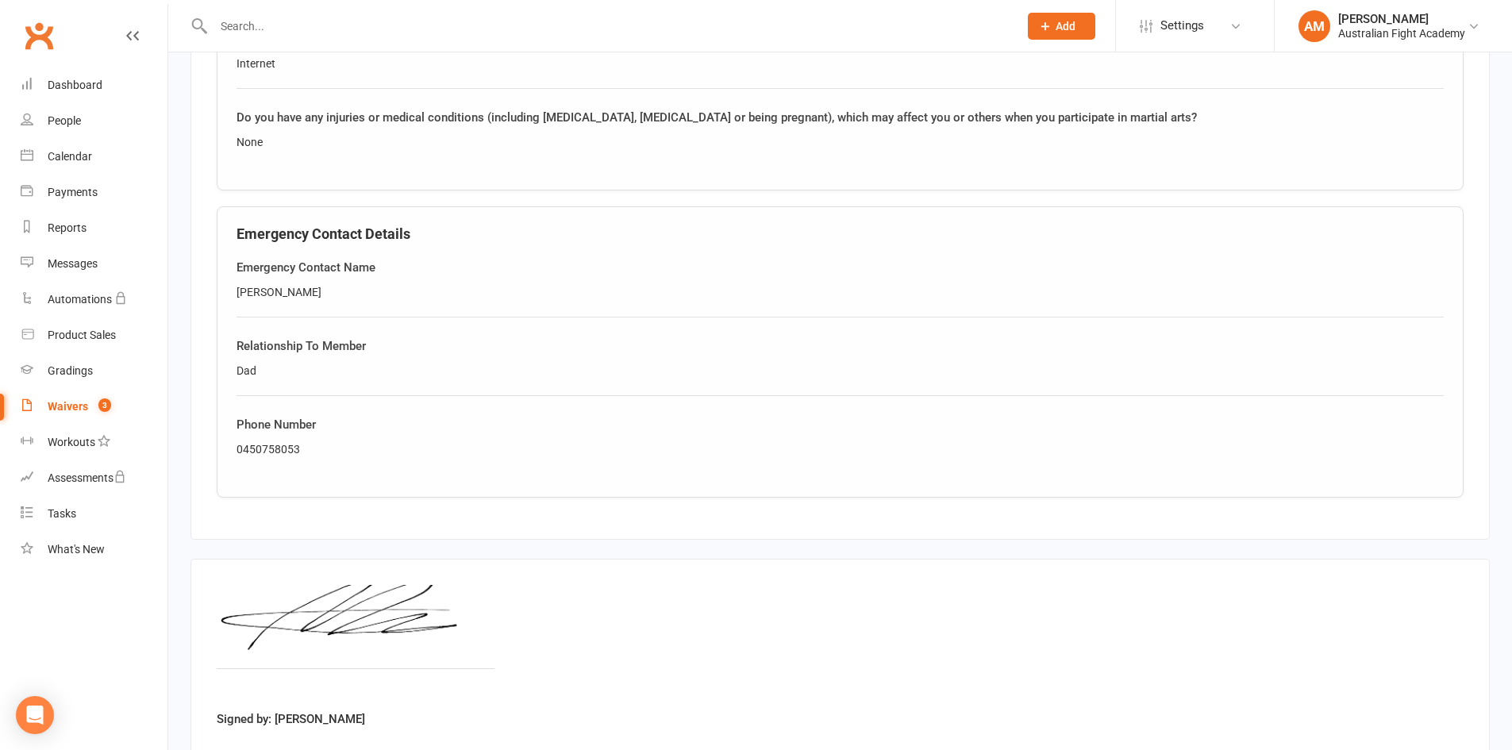
scroll to position [1555, 0]
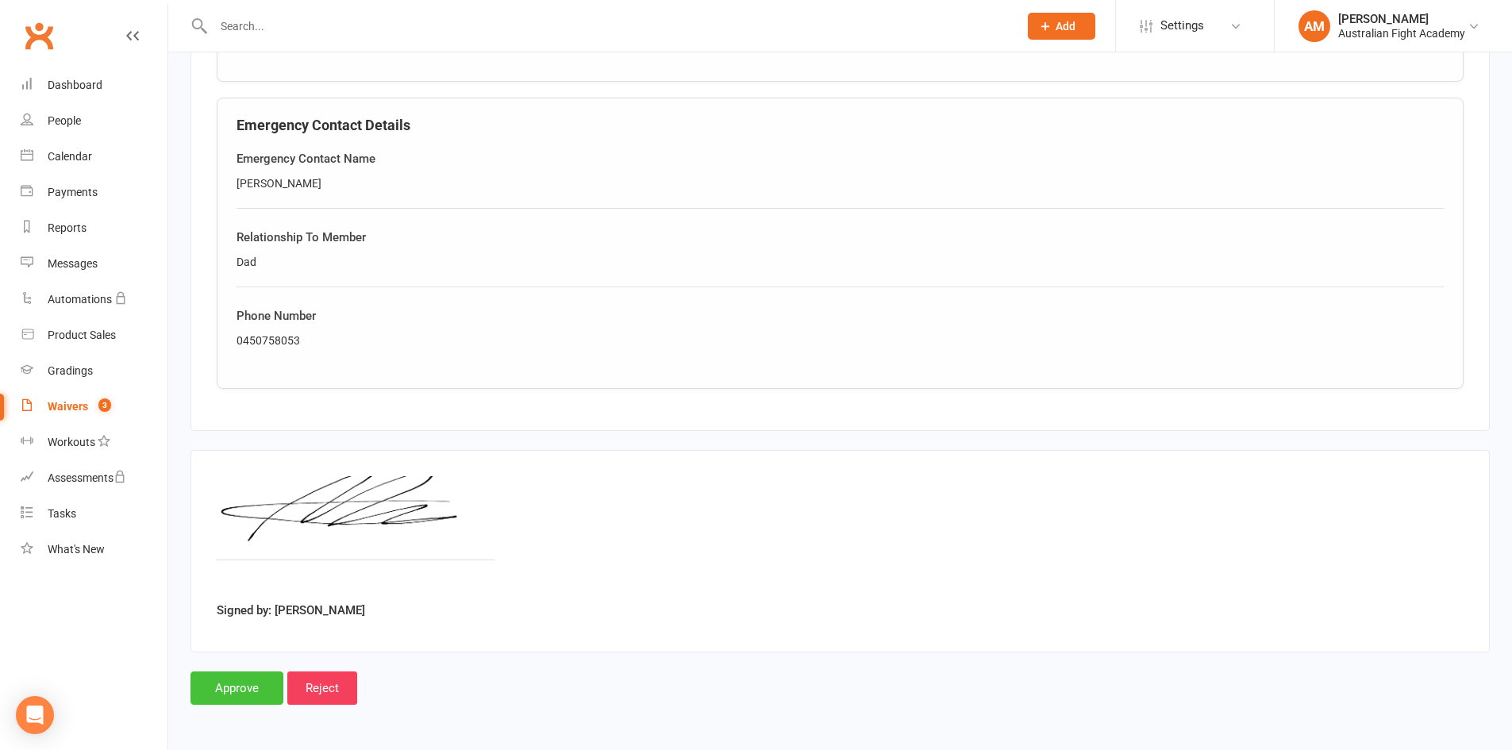
click at [247, 685] on input "Approve" at bounding box center [237, 688] width 93 height 33
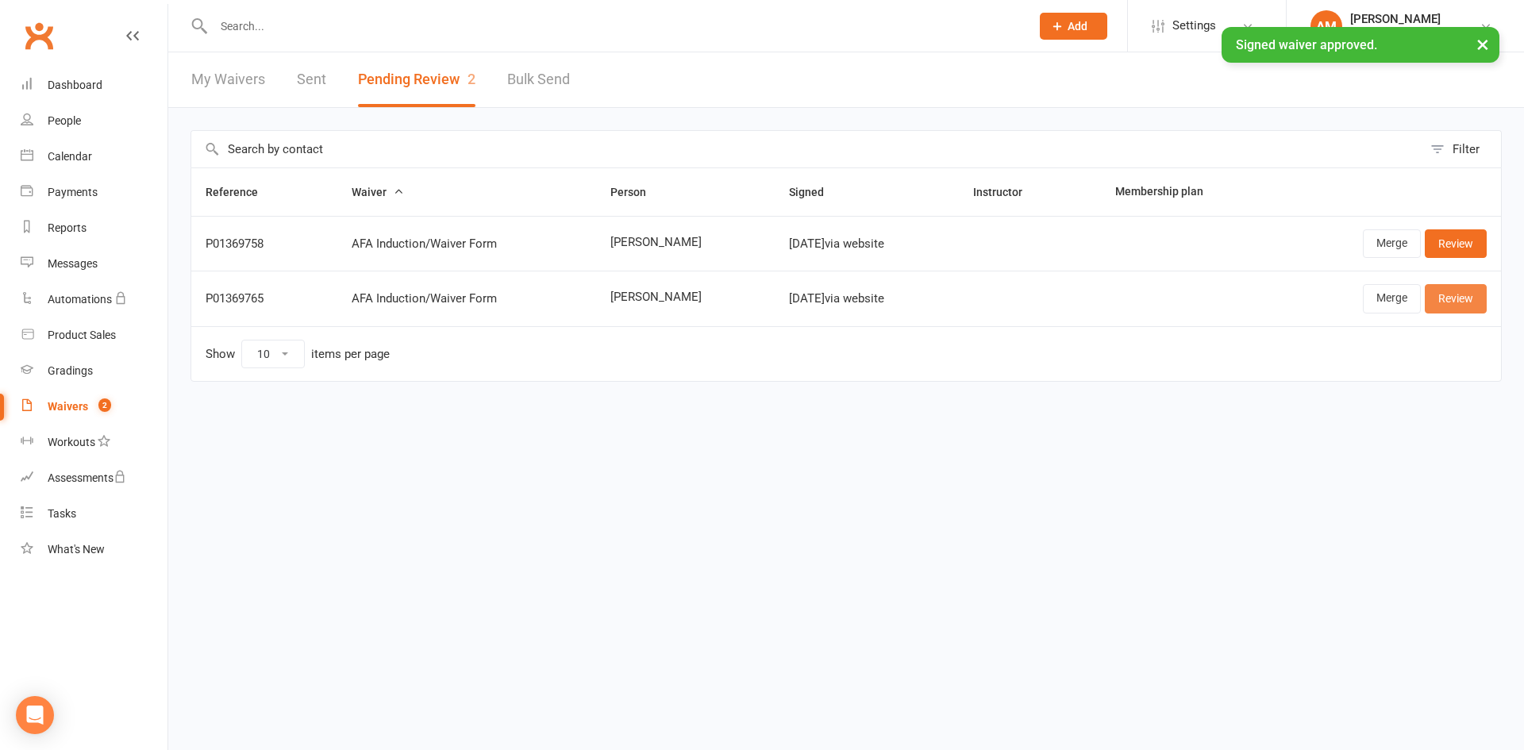
click at [1470, 301] on link "Review" at bounding box center [1456, 298] width 62 height 29
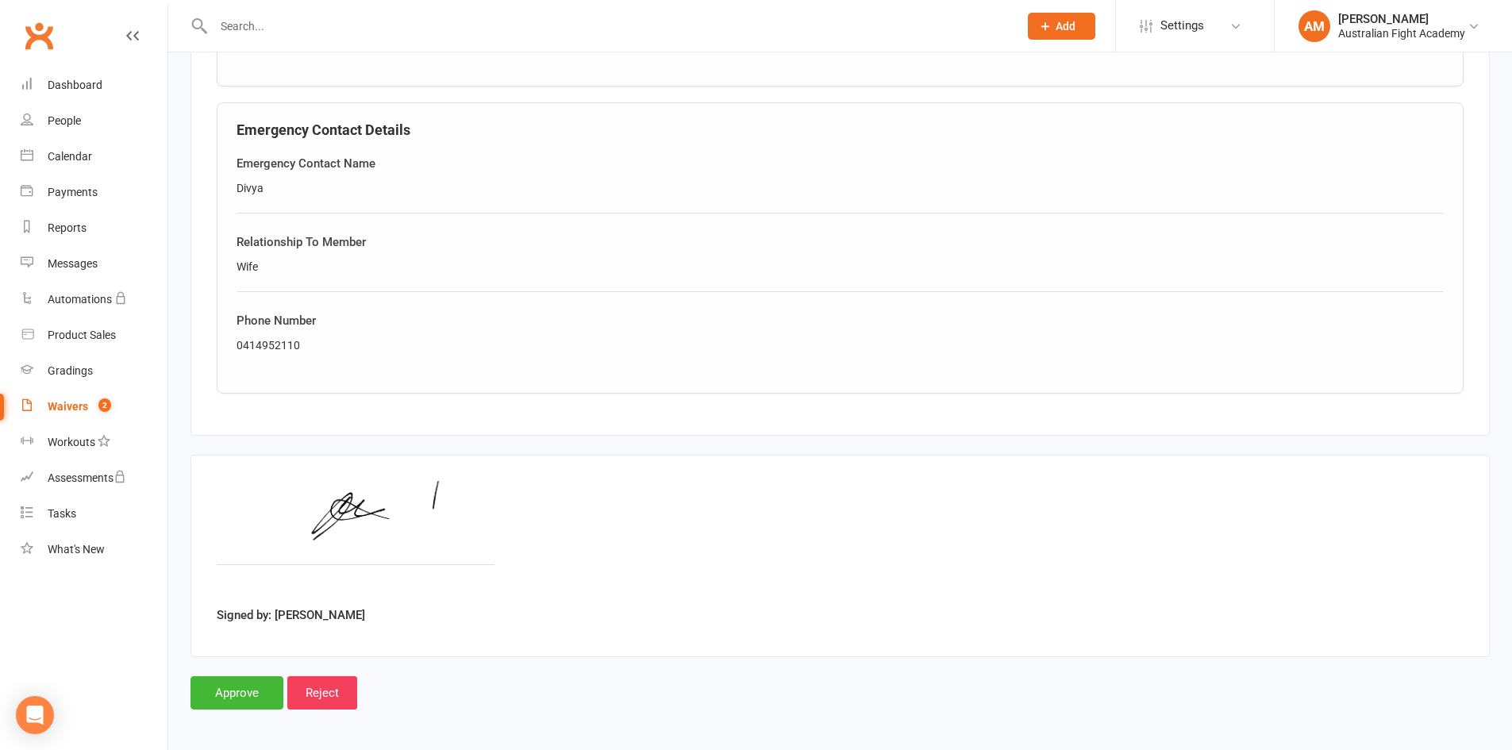
scroll to position [952, 0]
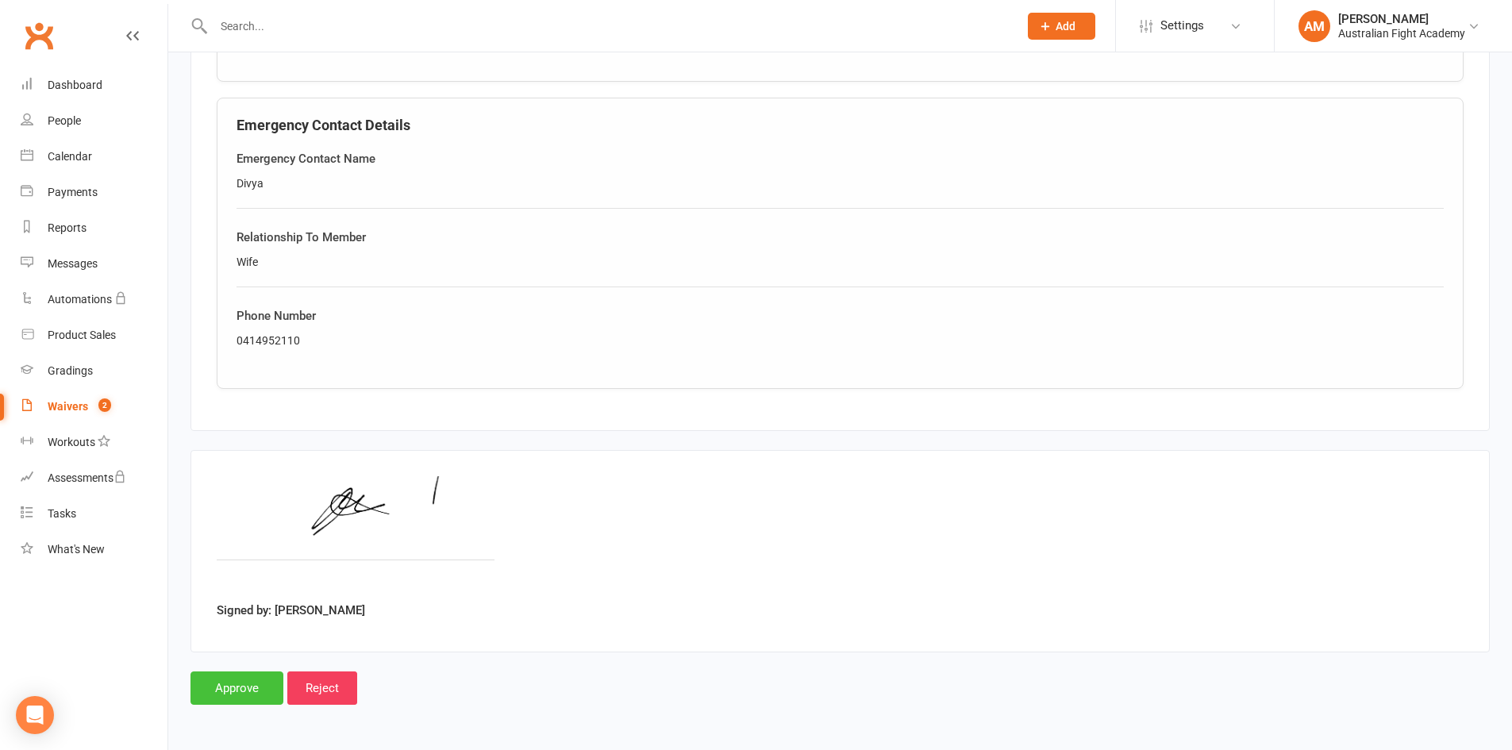
click at [225, 680] on input "Approve" at bounding box center [237, 688] width 93 height 33
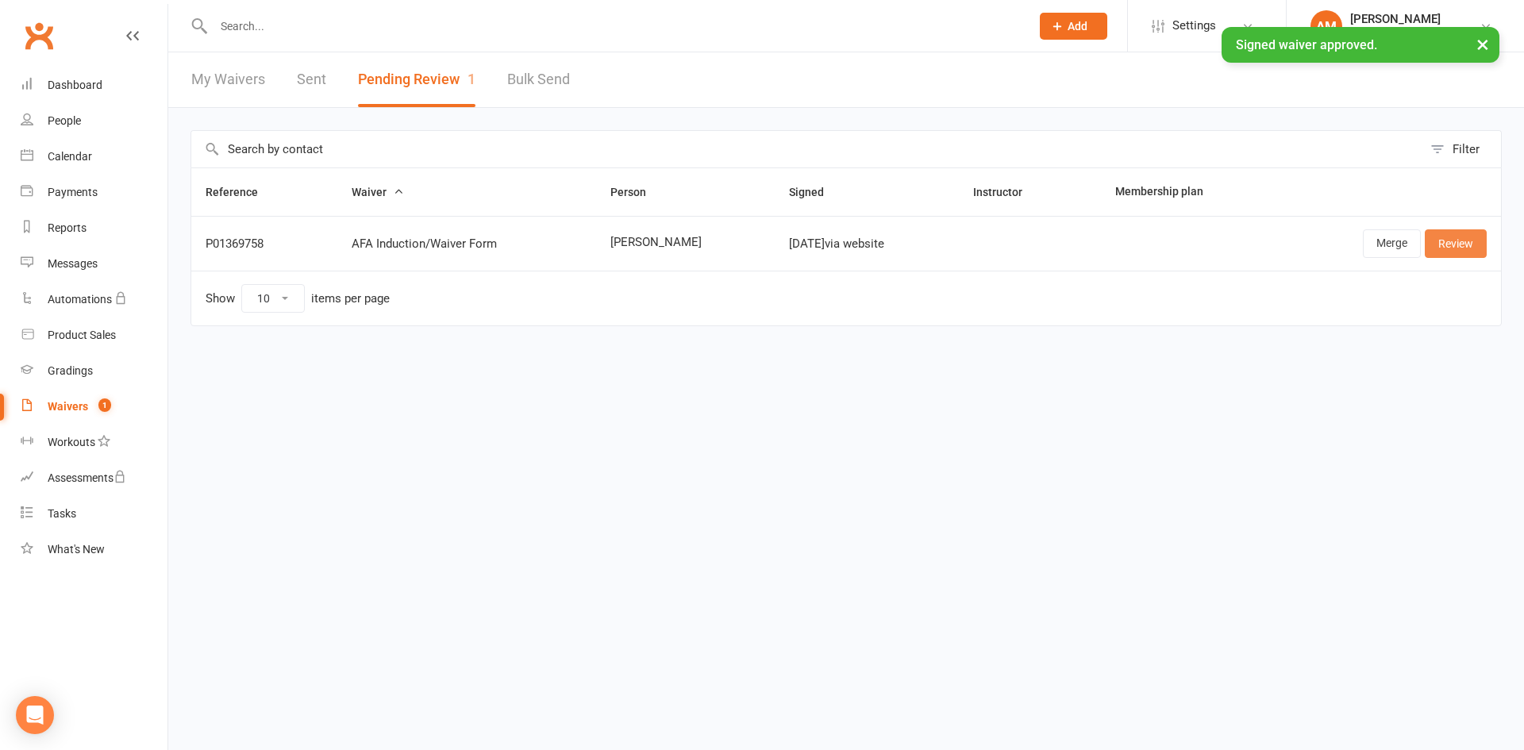
click at [1458, 238] on link "Review" at bounding box center [1456, 243] width 62 height 29
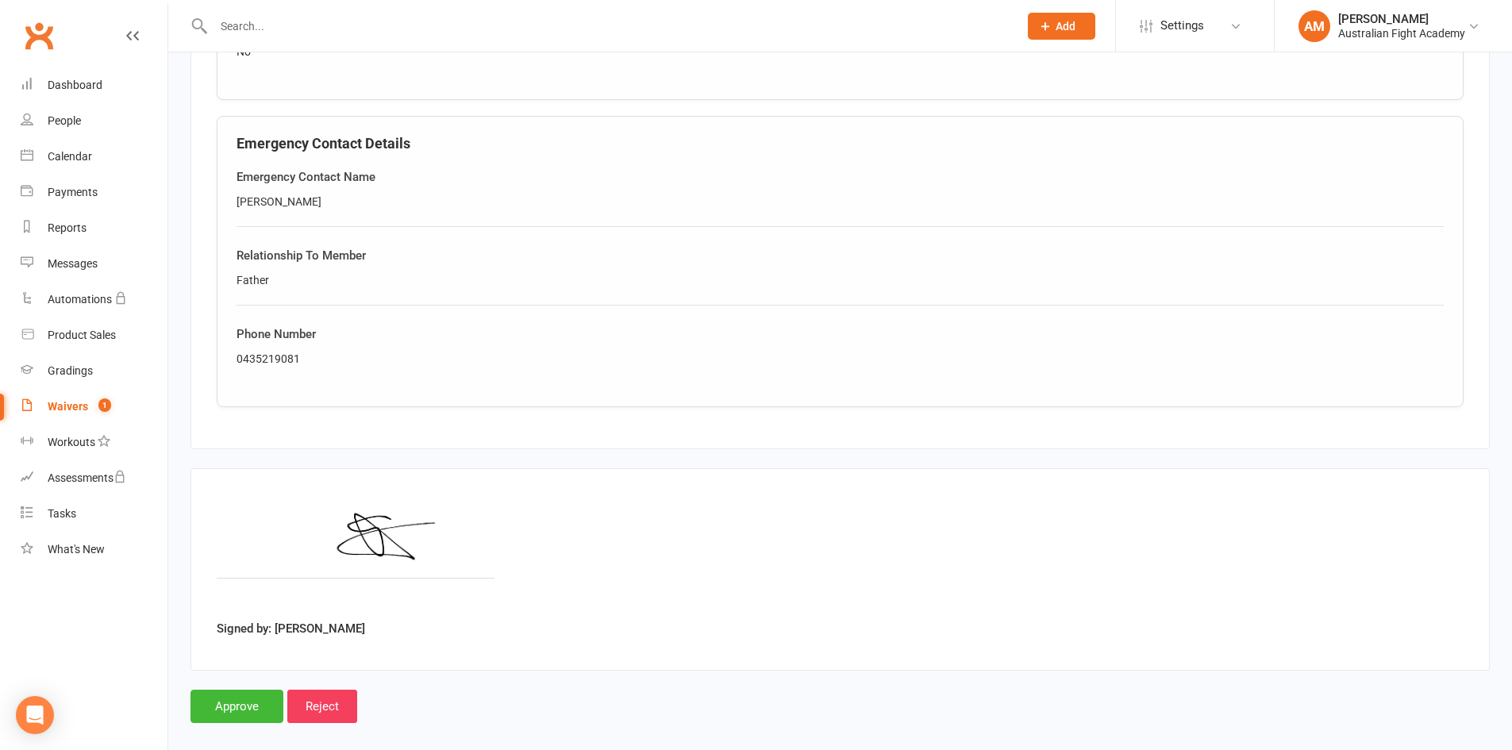
scroll to position [952, 0]
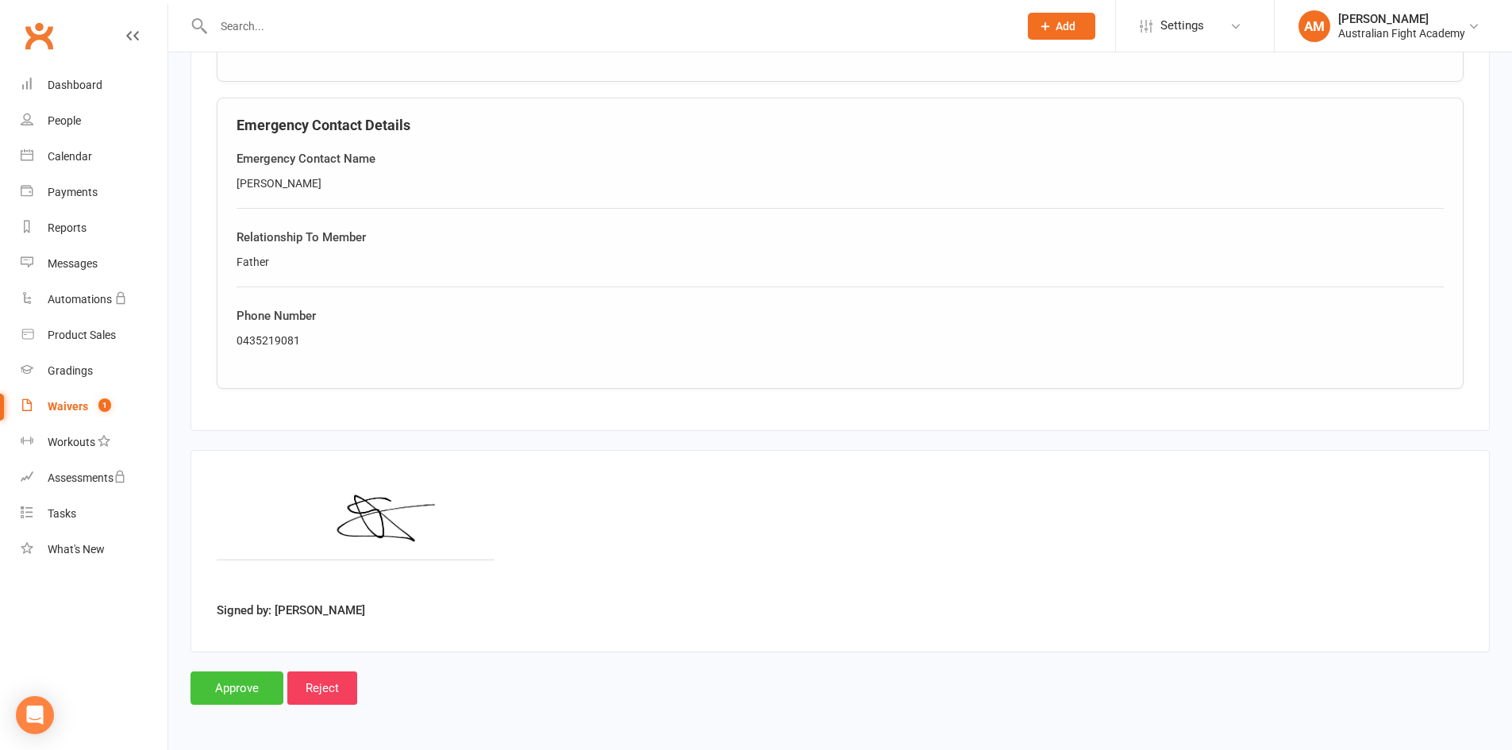
click at [235, 693] on input "Approve" at bounding box center [237, 688] width 93 height 33
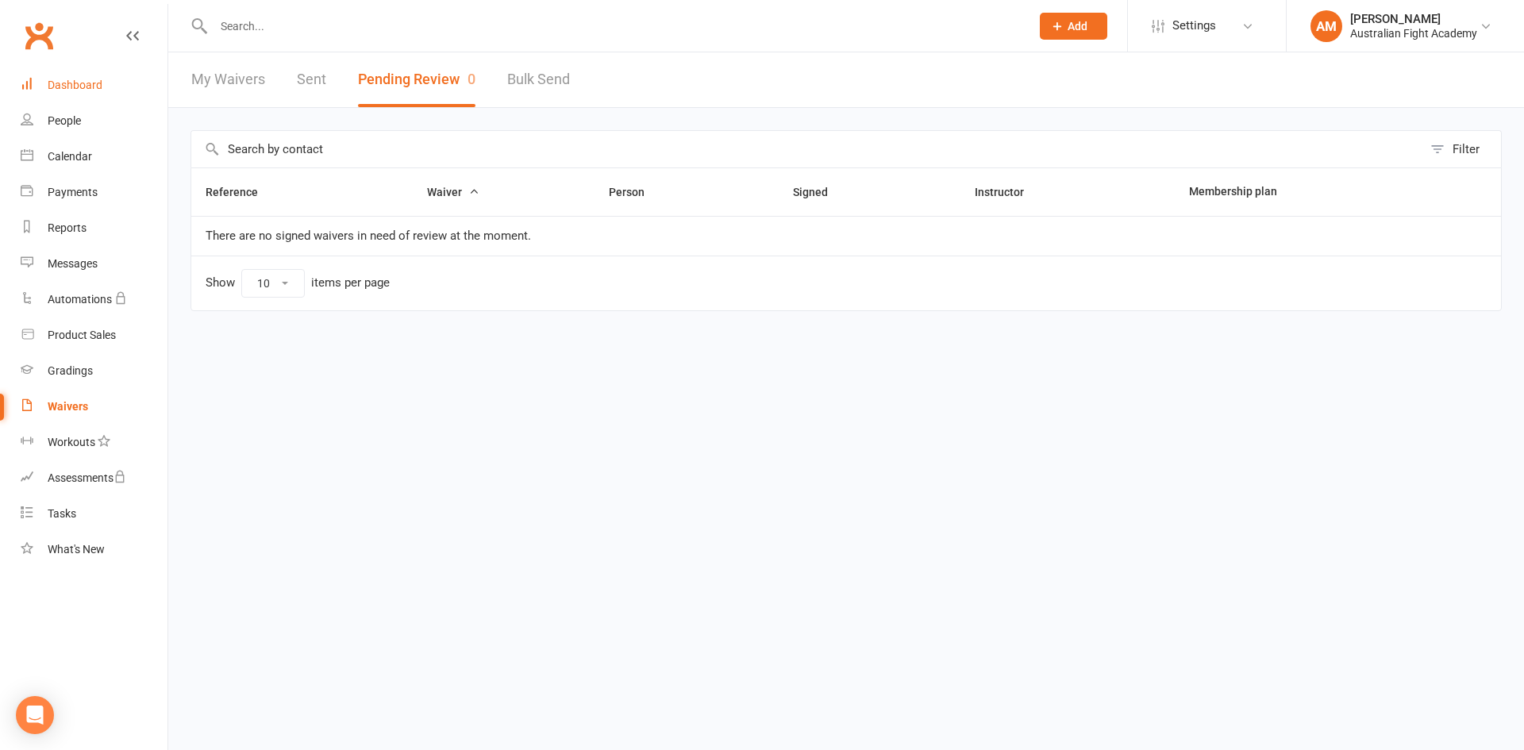
click at [83, 81] on div "Dashboard" at bounding box center [75, 85] width 55 height 13
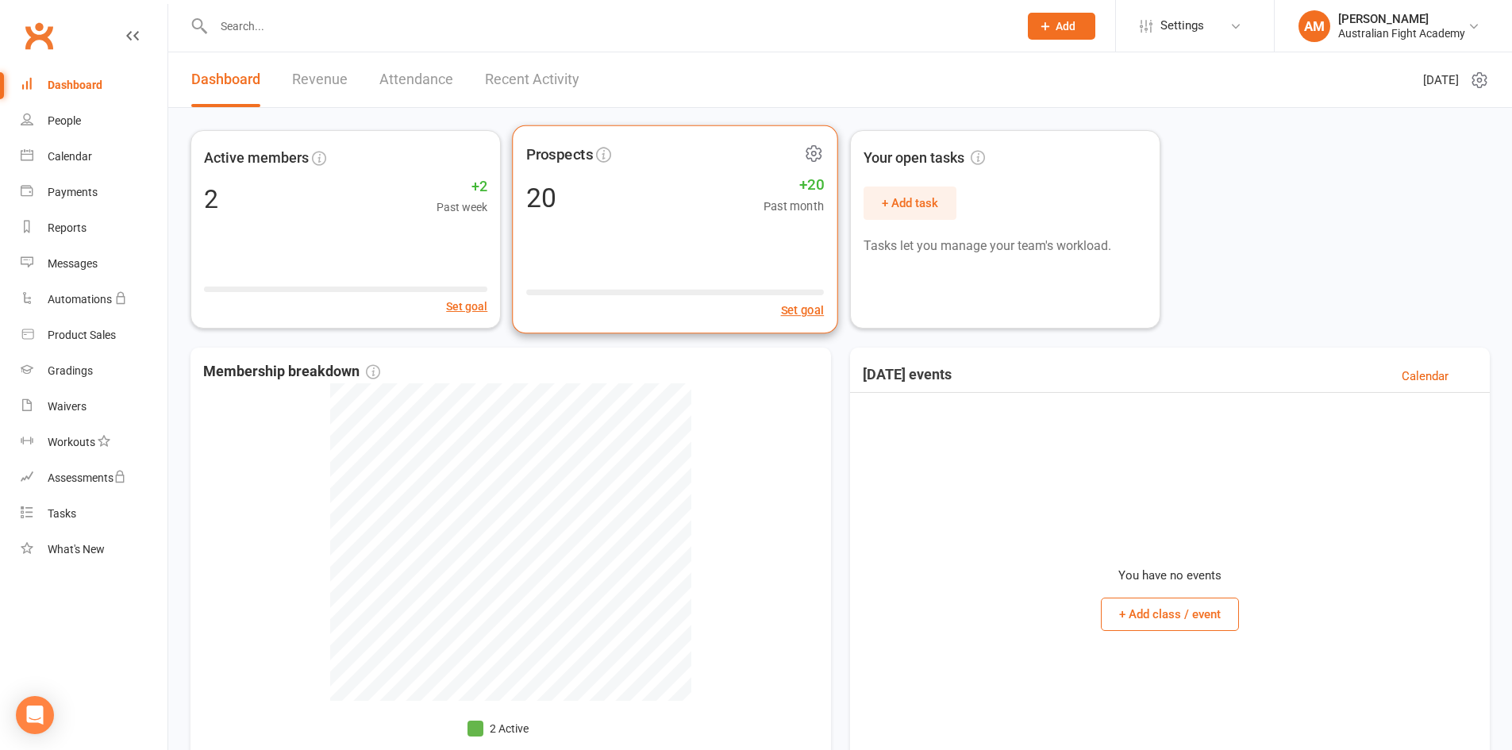
click at [813, 153] on icon at bounding box center [814, 154] width 20 height 20
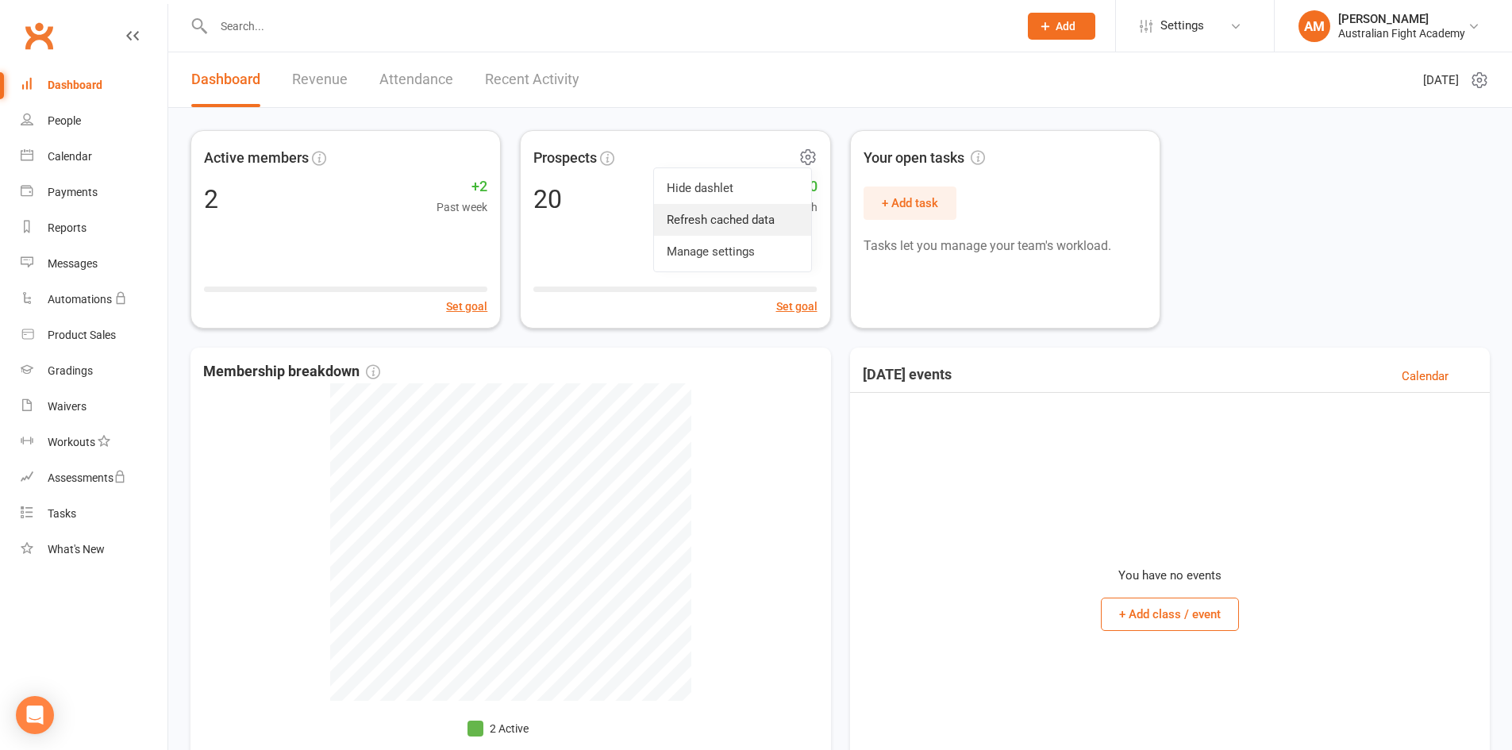
click at [768, 216] on link "Refresh cached data" at bounding box center [732, 220] width 157 height 32
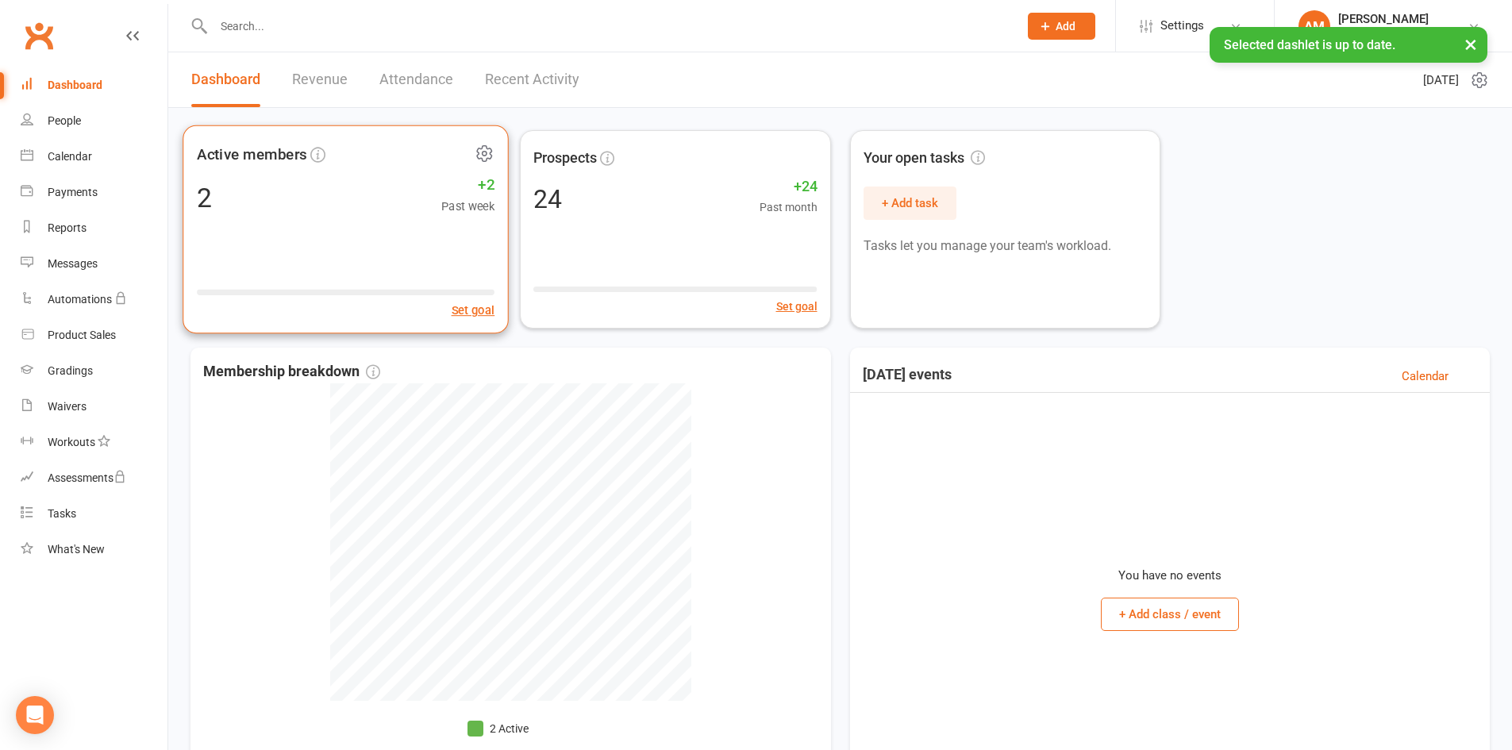
click at [487, 154] on icon at bounding box center [485, 154] width 4 height 4
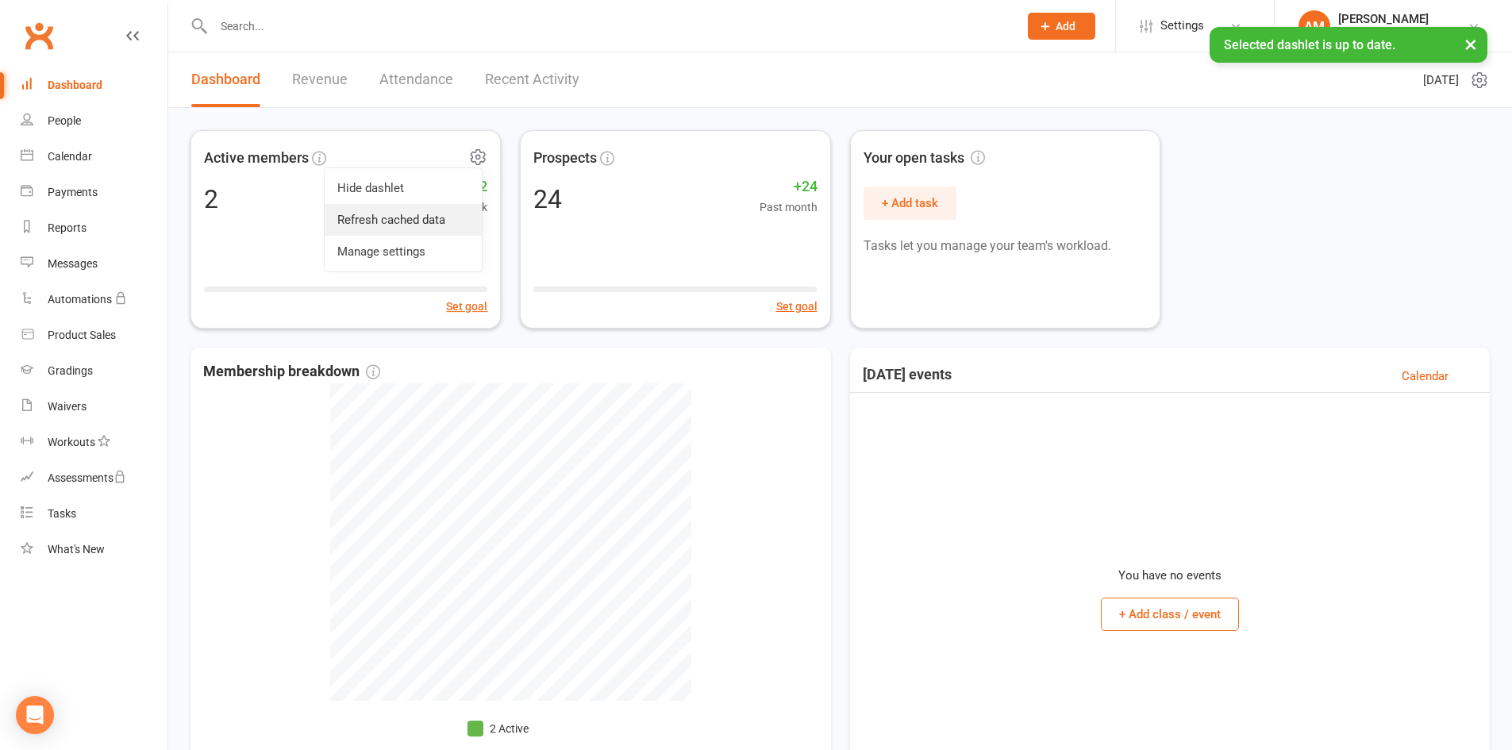
click at [449, 223] on link "Refresh cached data" at bounding box center [403, 220] width 157 height 32
click at [87, 408] on link "Waivers" at bounding box center [94, 407] width 147 height 36
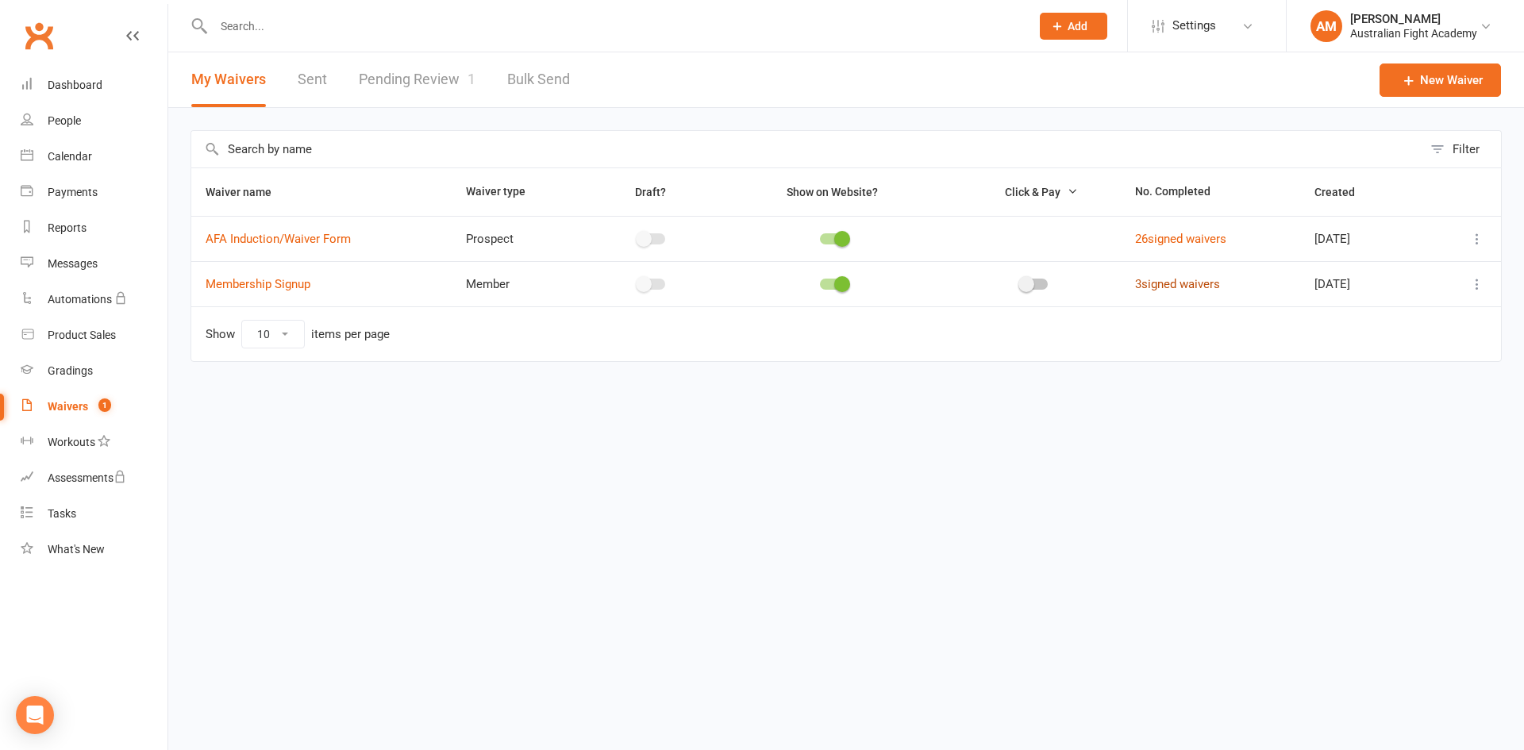
click at [1187, 288] on link "3 signed waivers" at bounding box center [1177, 284] width 85 height 14
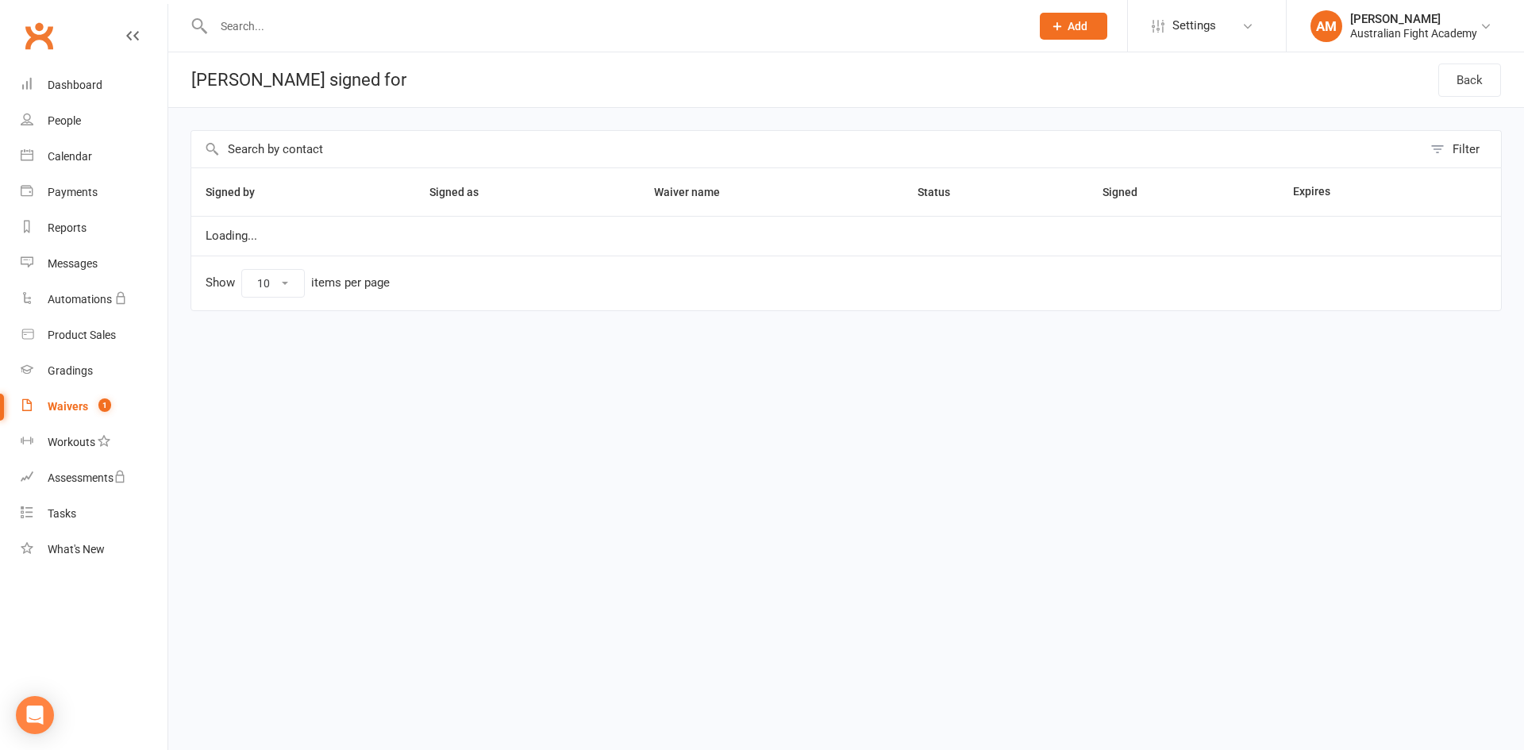
select select "25"
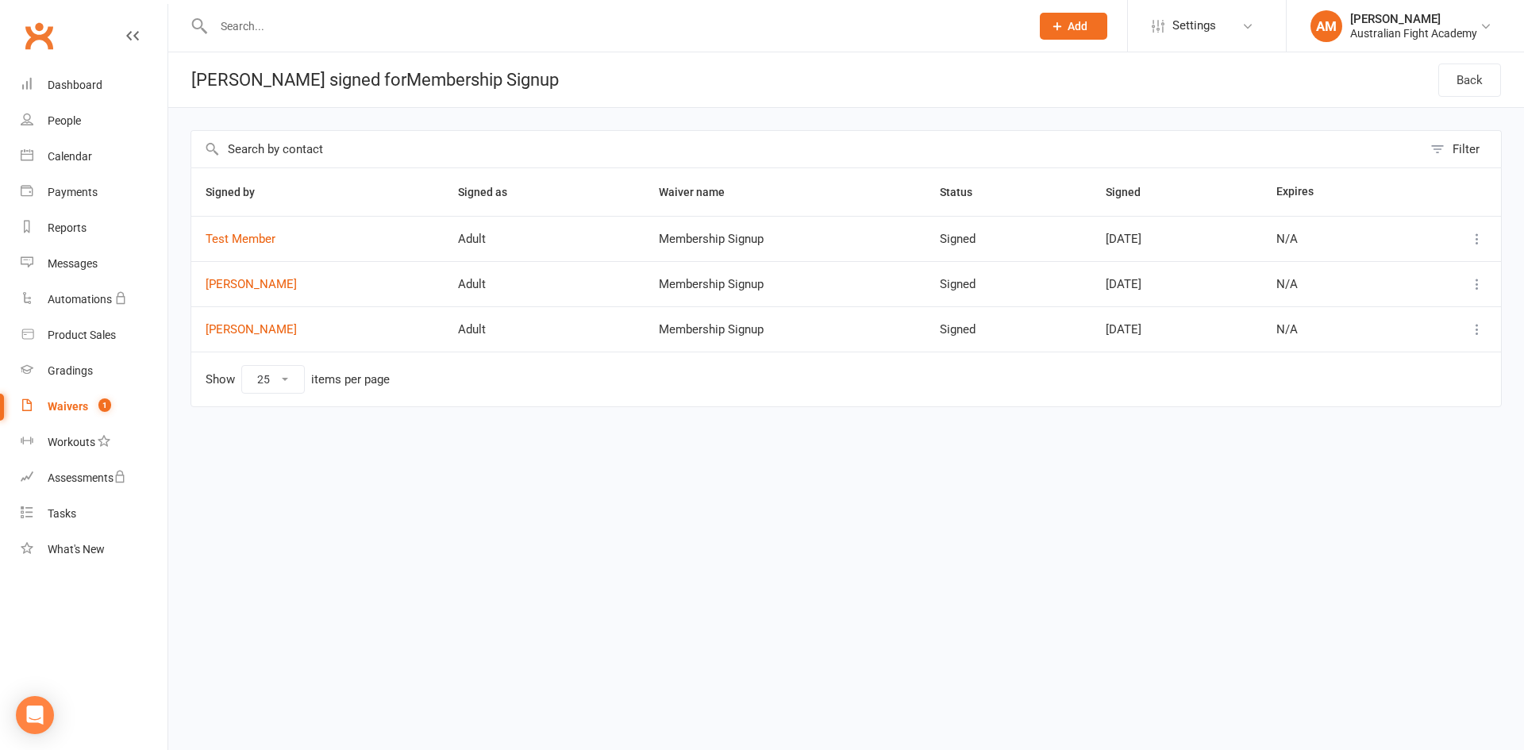
click at [76, 411] on div "Waivers" at bounding box center [68, 406] width 40 height 13
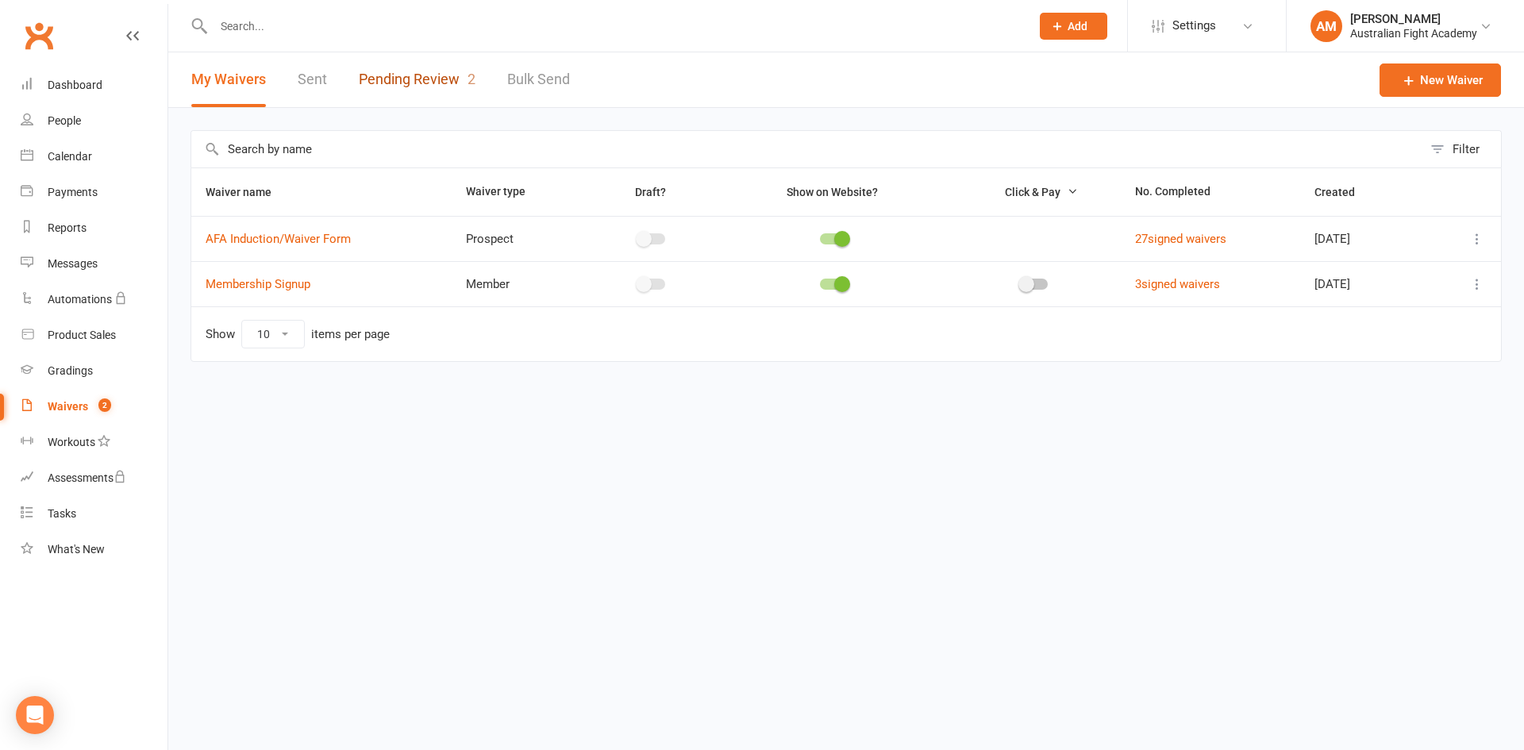
click at [465, 92] on link "Pending Review 2" at bounding box center [417, 79] width 117 height 55
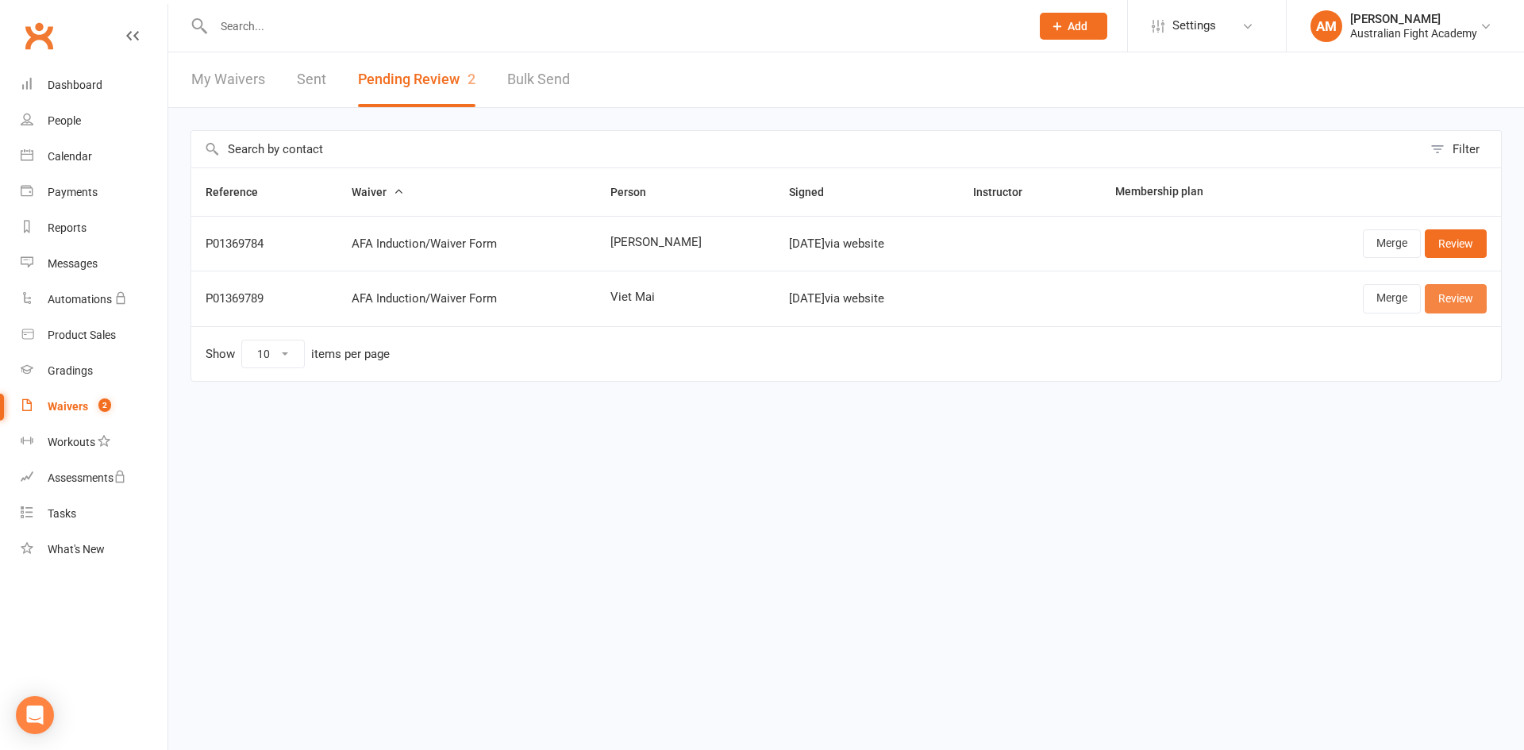
click at [1455, 289] on link "Review" at bounding box center [1456, 298] width 62 height 29
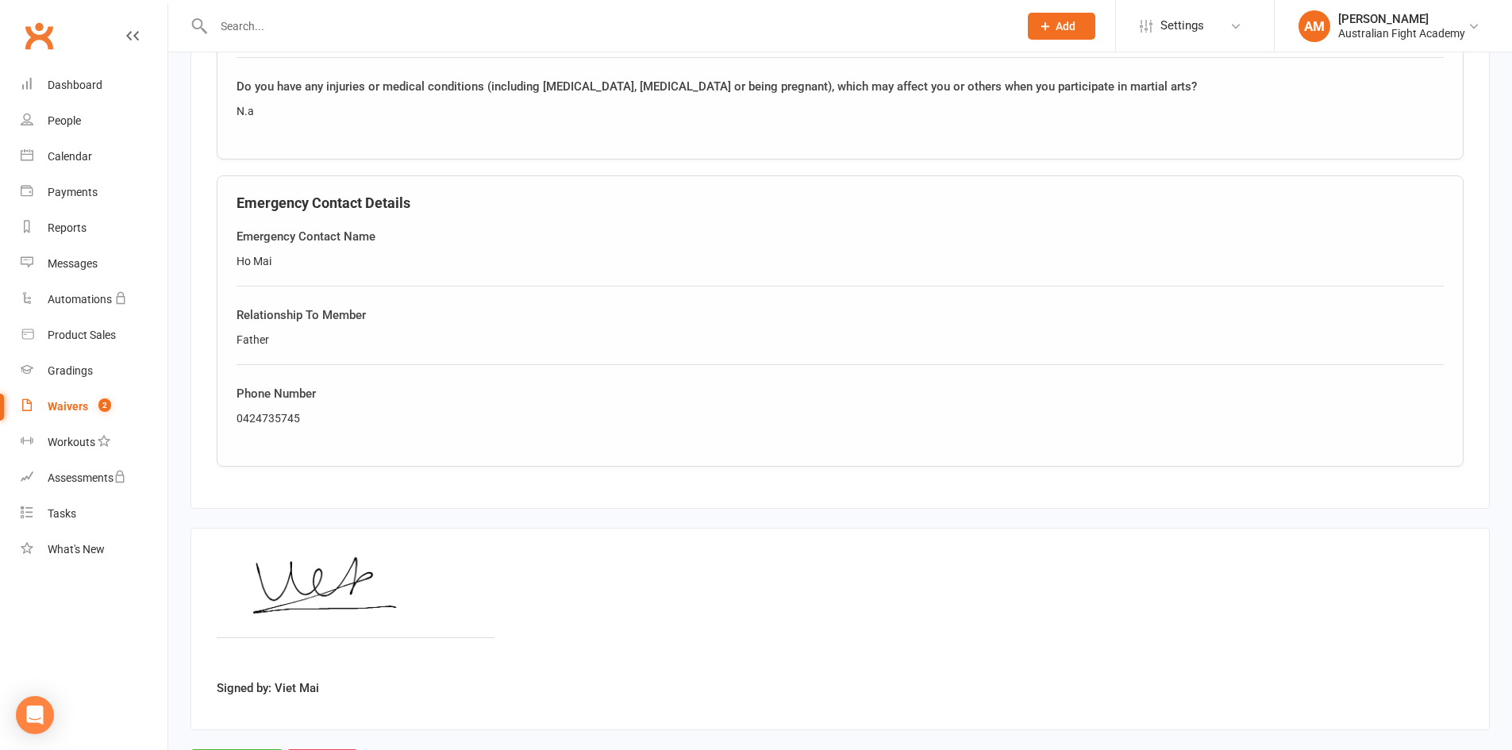
scroll to position [952, 0]
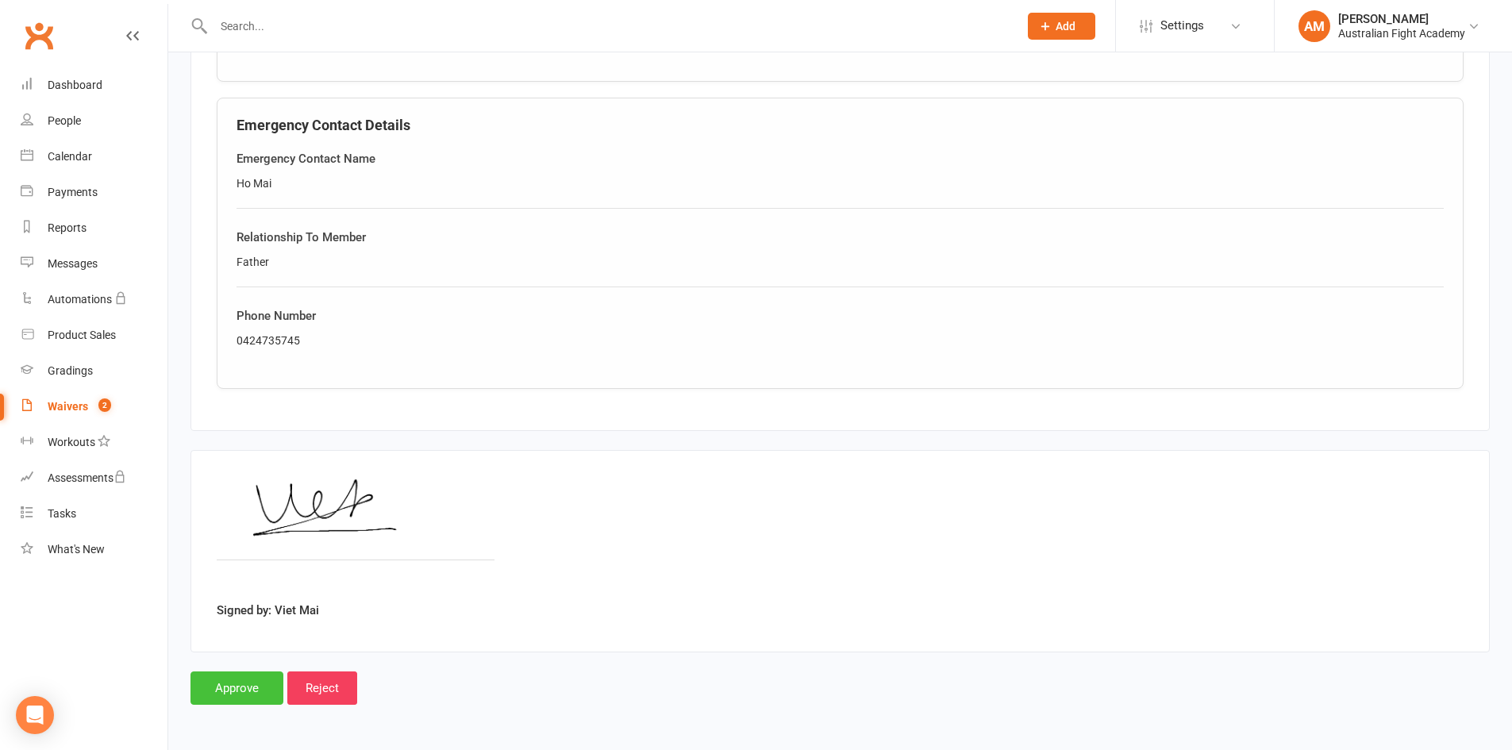
click at [253, 681] on input "Approve" at bounding box center [237, 688] width 93 height 33
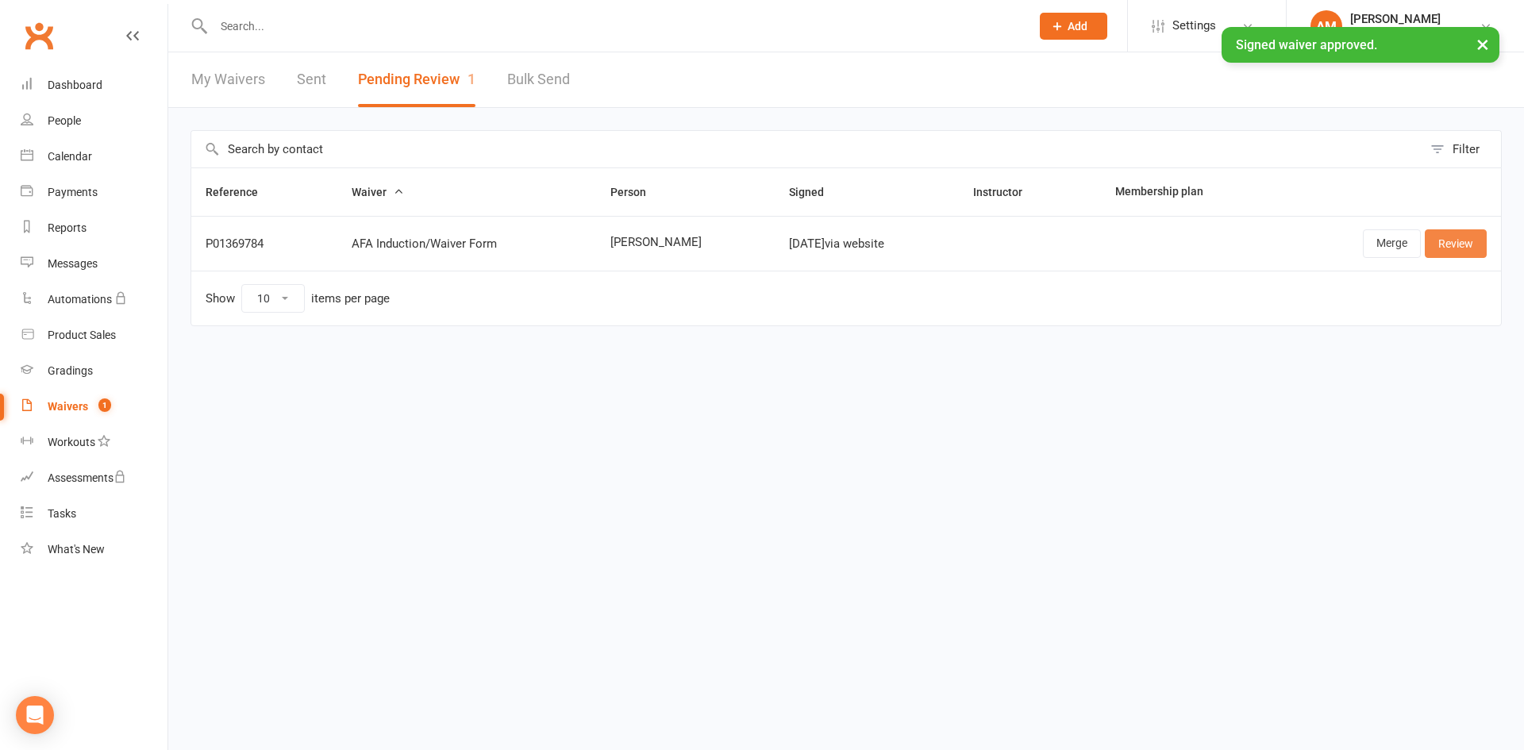
click at [1456, 243] on link "Review" at bounding box center [1456, 243] width 62 height 29
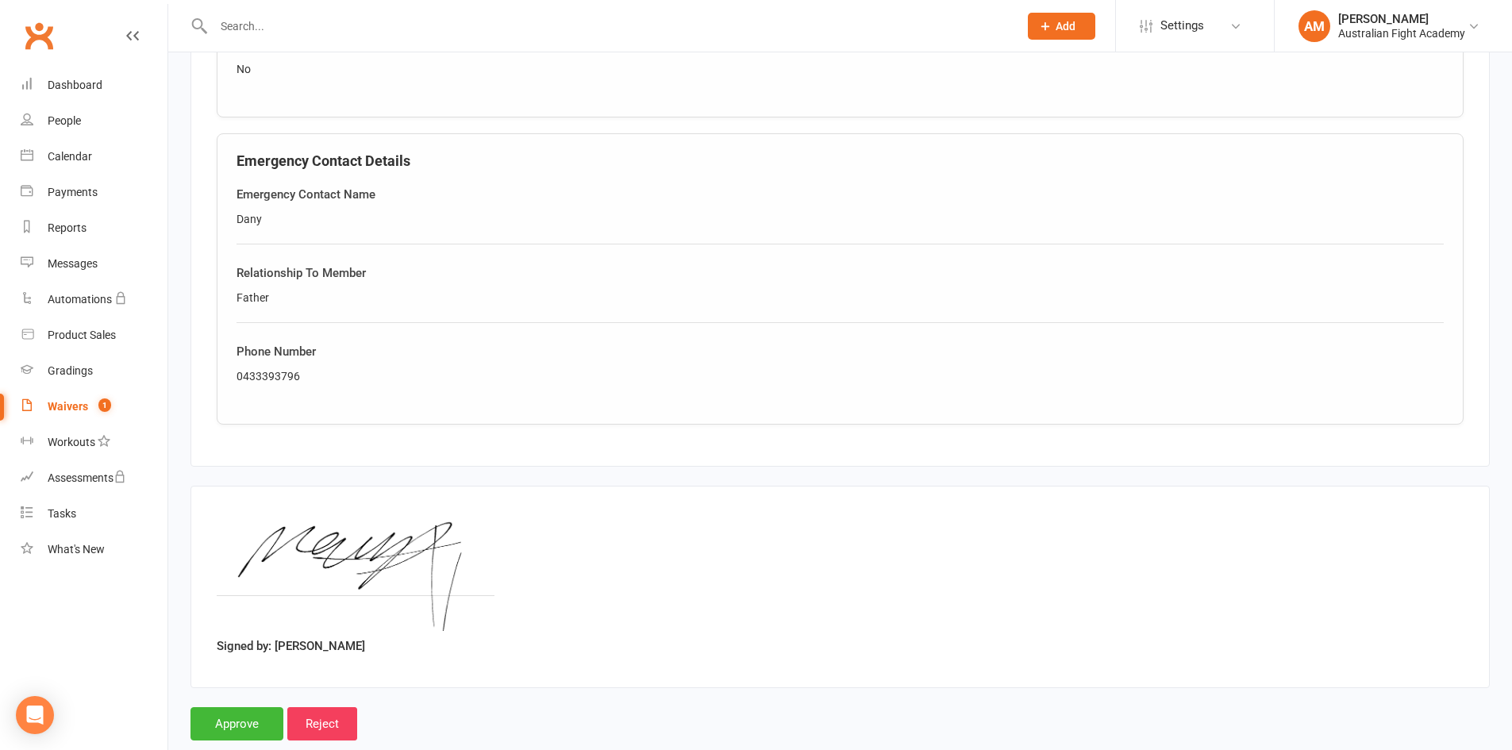
scroll to position [952, 0]
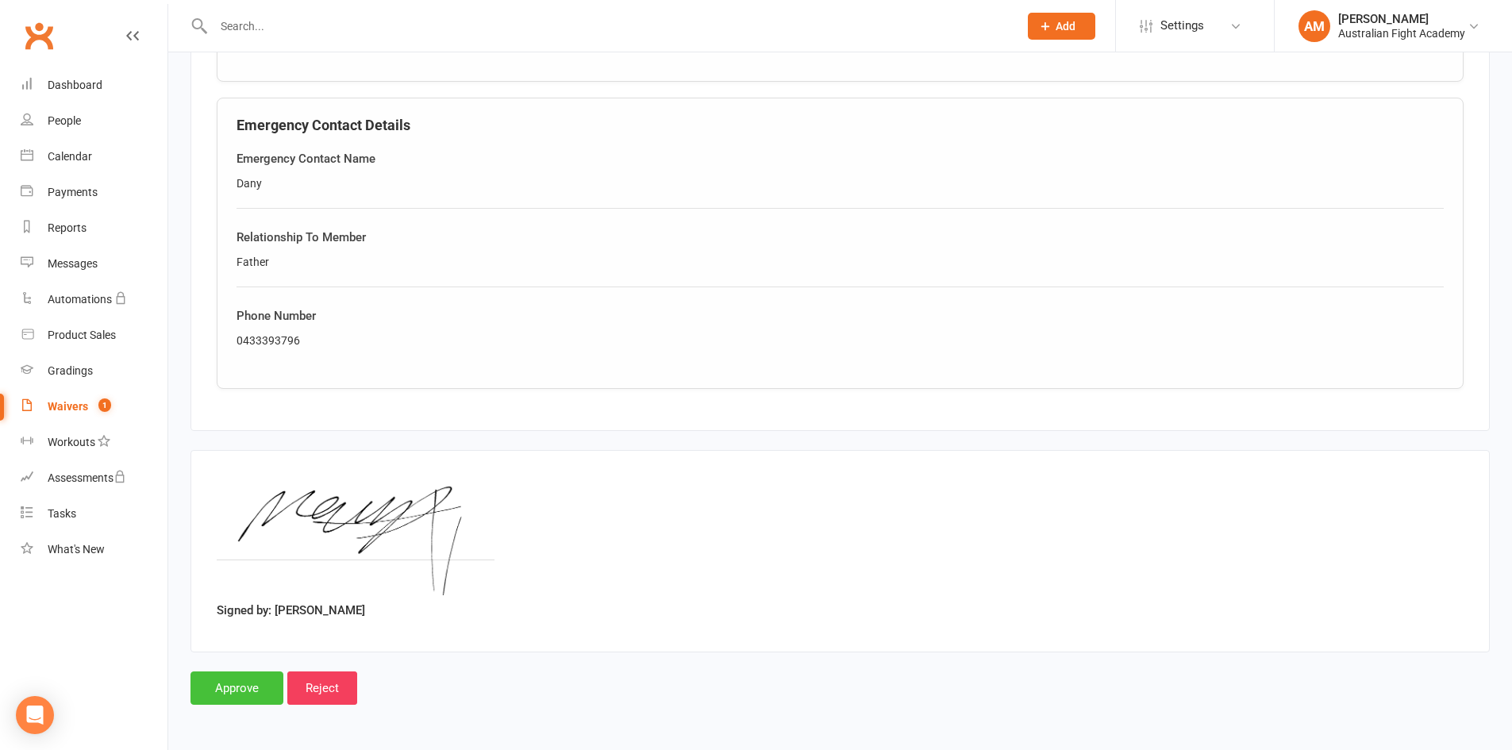
click at [208, 690] on input "Approve" at bounding box center [237, 688] width 93 height 33
